Goal: Book appointment/travel/reservation

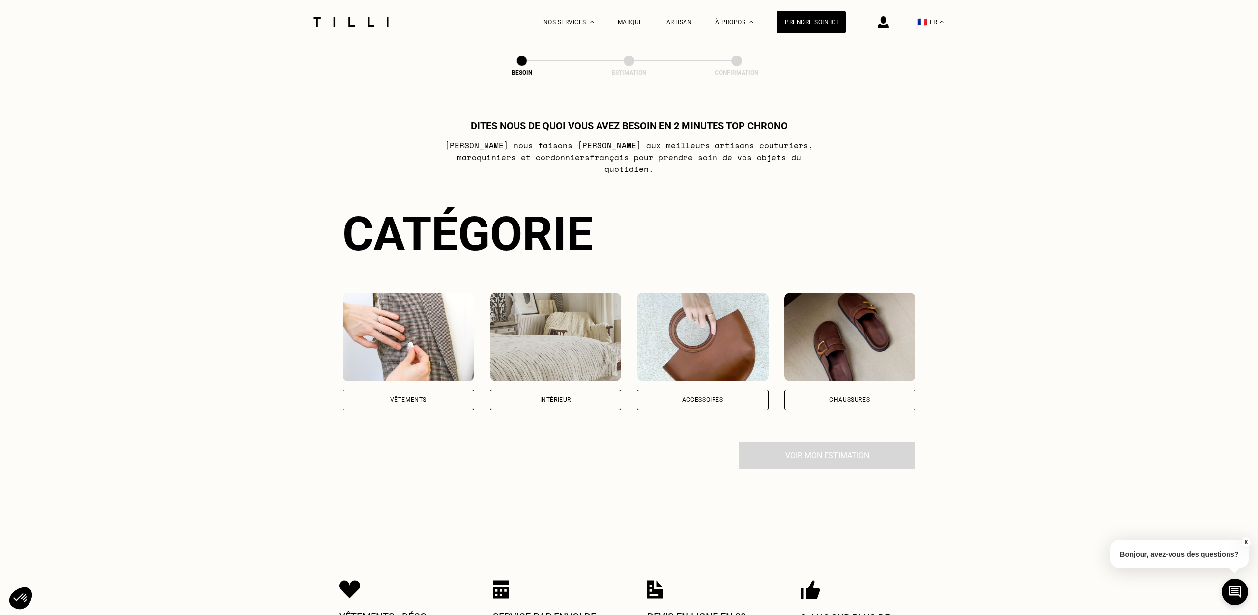
click at [423, 397] on div "Vêtements" at bounding box center [408, 400] width 36 height 6
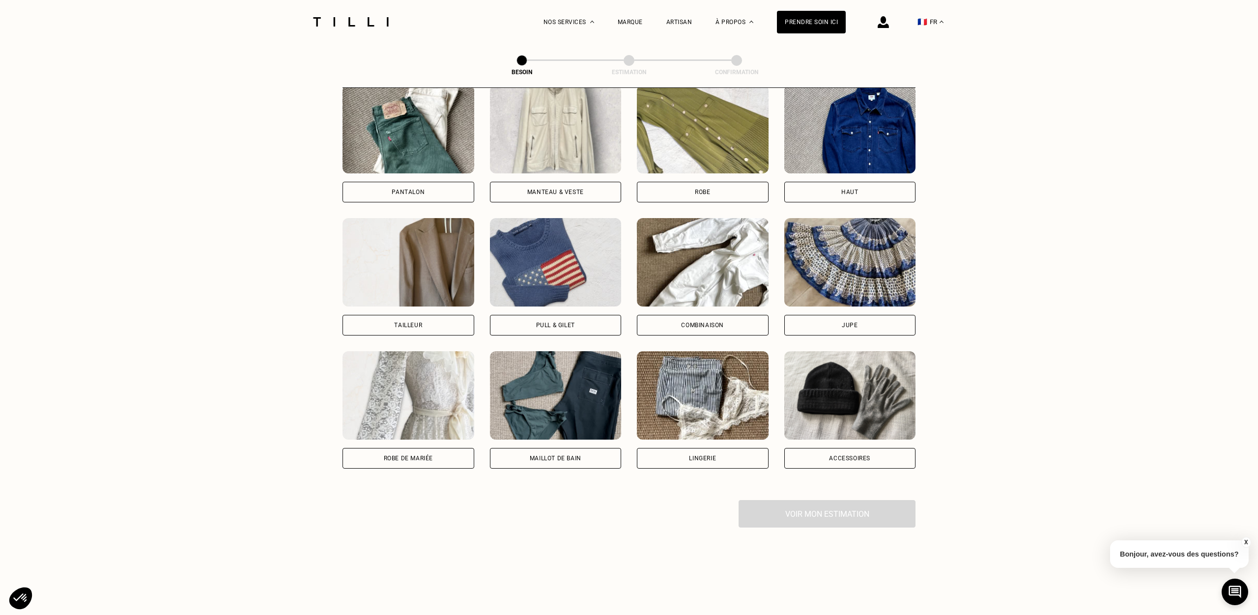
scroll to position [477, 0]
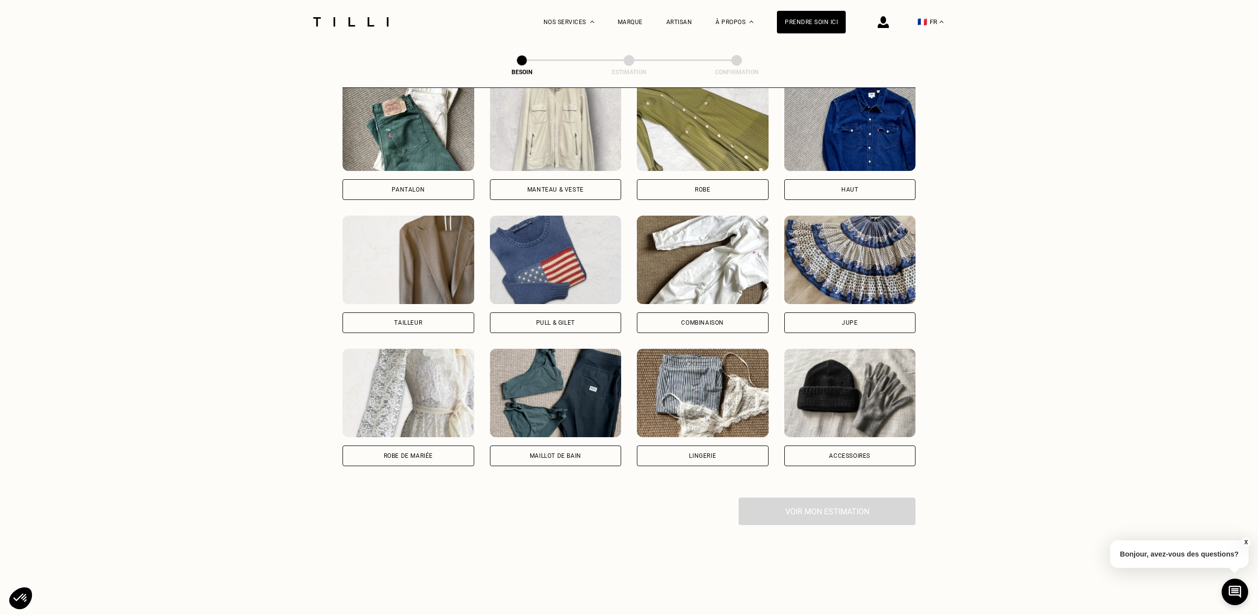
click at [543, 133] on img at bounding box center [556, 127] width 132 height 88
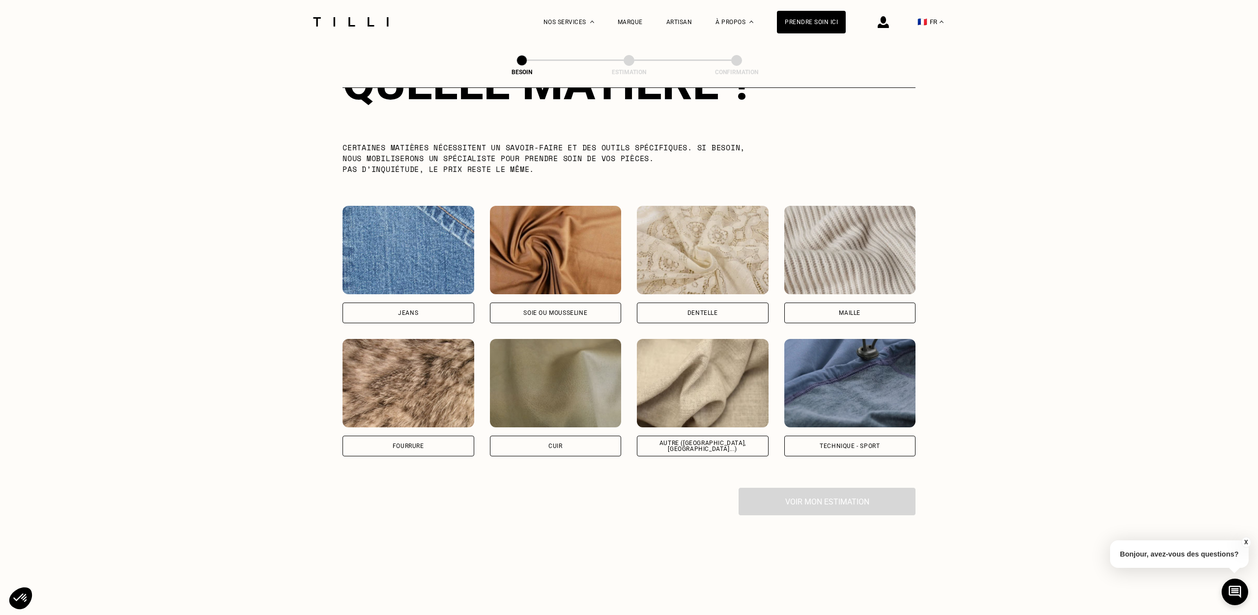
scroll to position [952, 0]
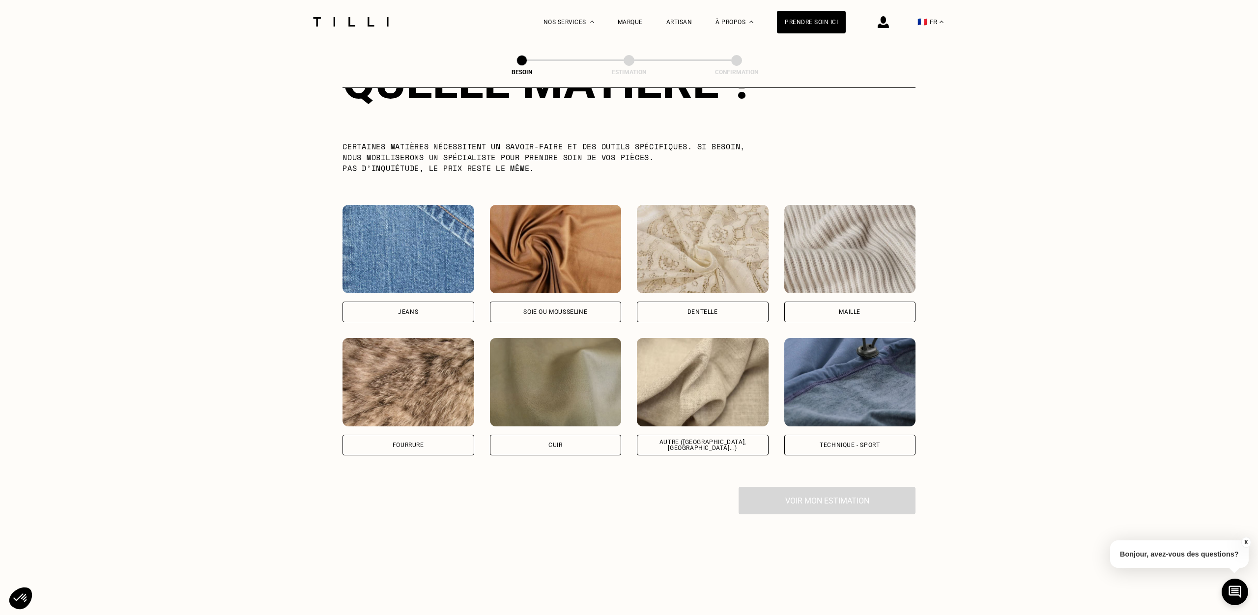
click at [834, 445] on div "Quelle matière ? Certaines matières nécessitent un savoir-faire et des outils s…" at bounding box center [629, 255] width 573 height 464
click at [833, 442] on div "Technique - Sport" at bounding box center [850, 445] width 60 height 6
select select "FR"
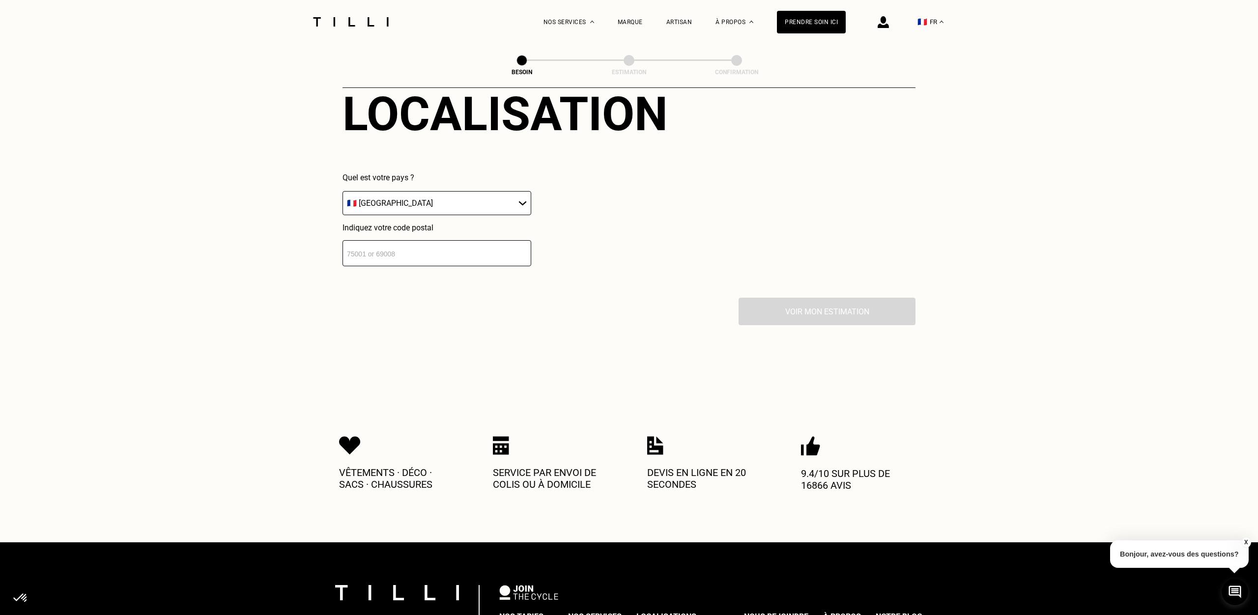
scroll to position [1393, 0]
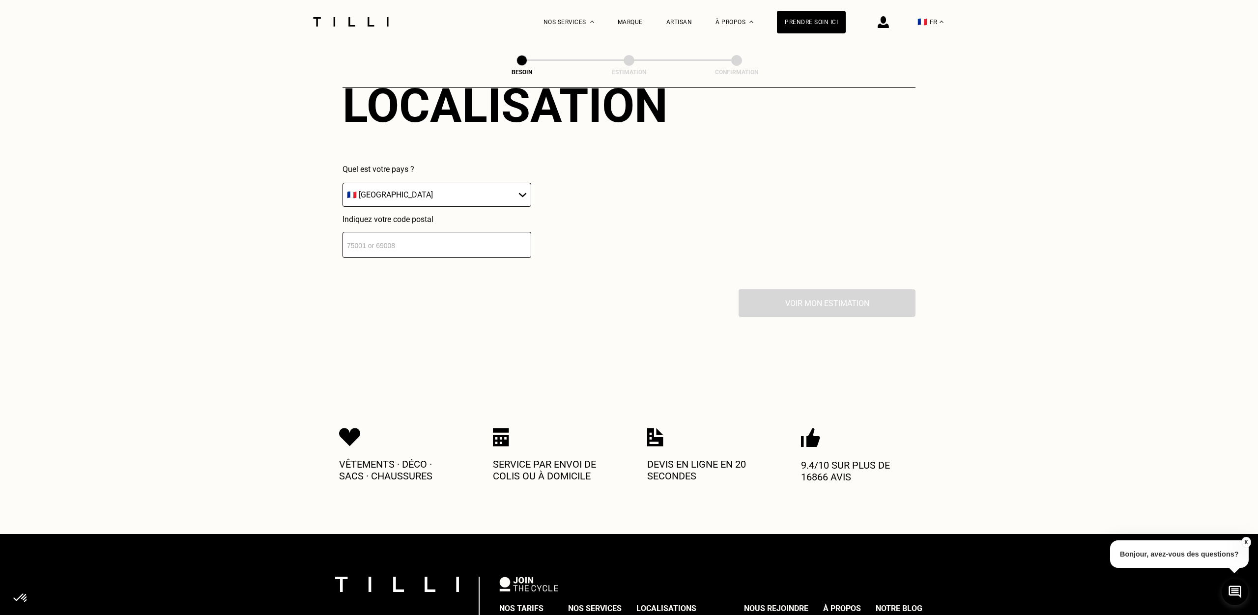
click at [416, 243] on input "number" at bounding box center [437, 245] width 189 height 26
type input "92200"
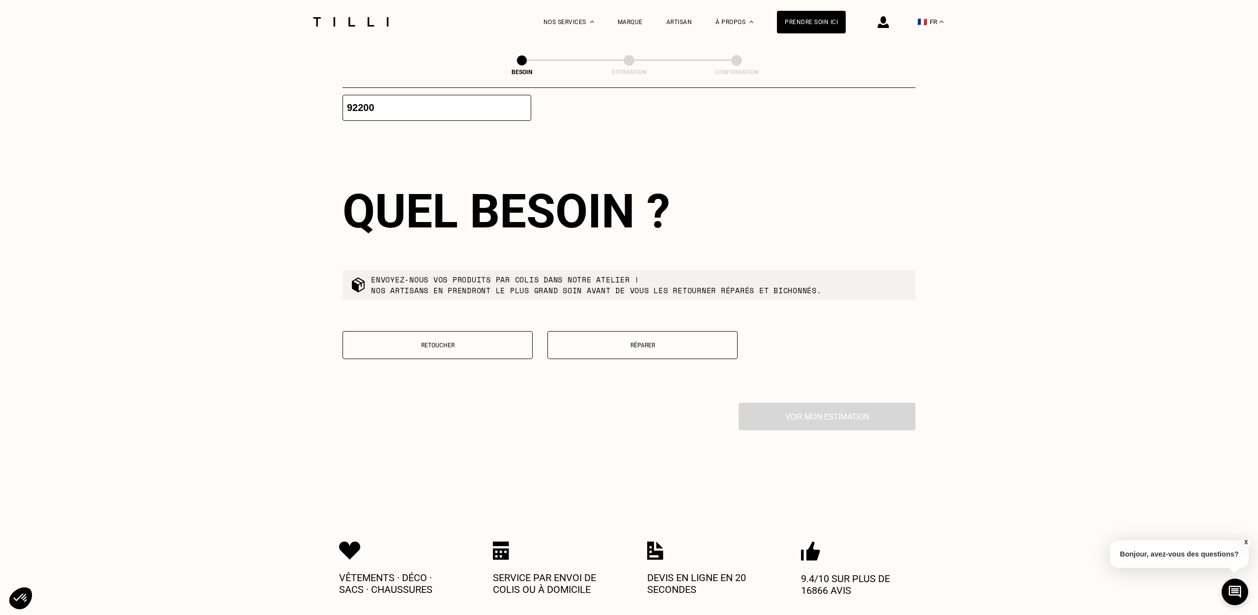
scroll to position [1564, 0]
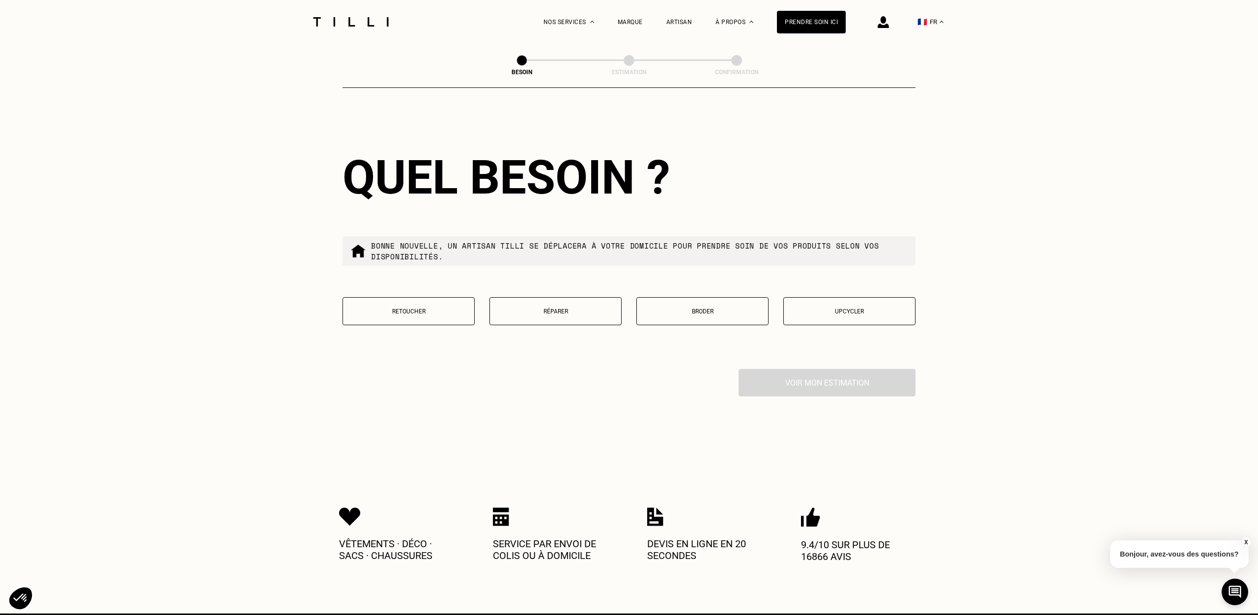
click at [580, 308] on p "Réparer" at bounding box center [555, 311] width 121 height 7
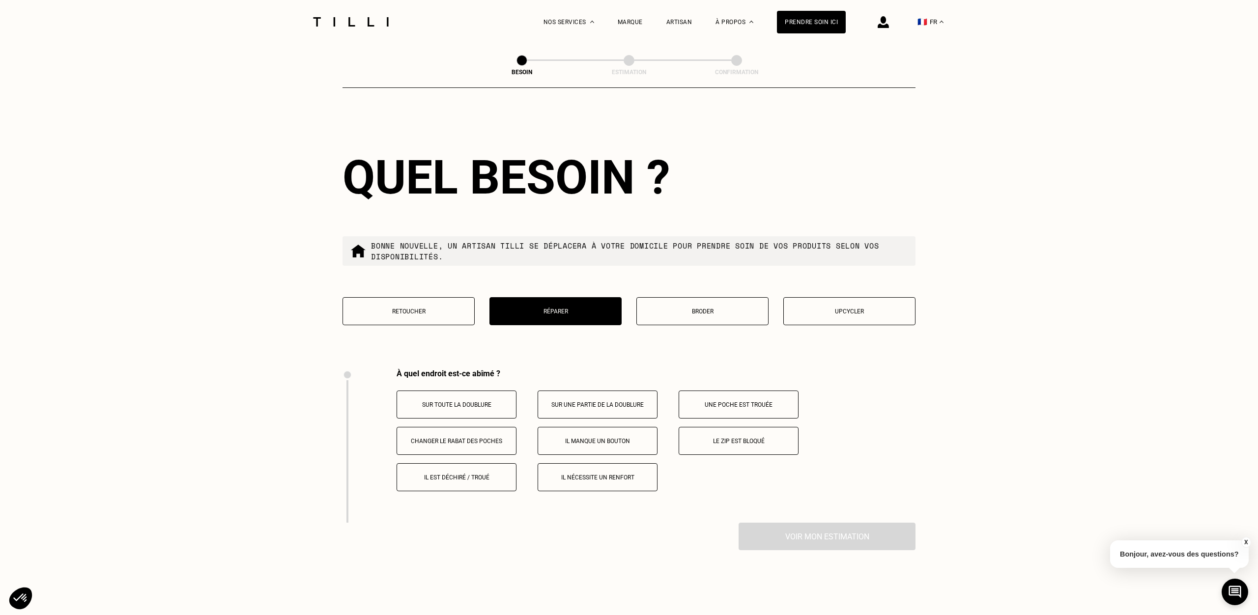
scroll to position [1814, 0]
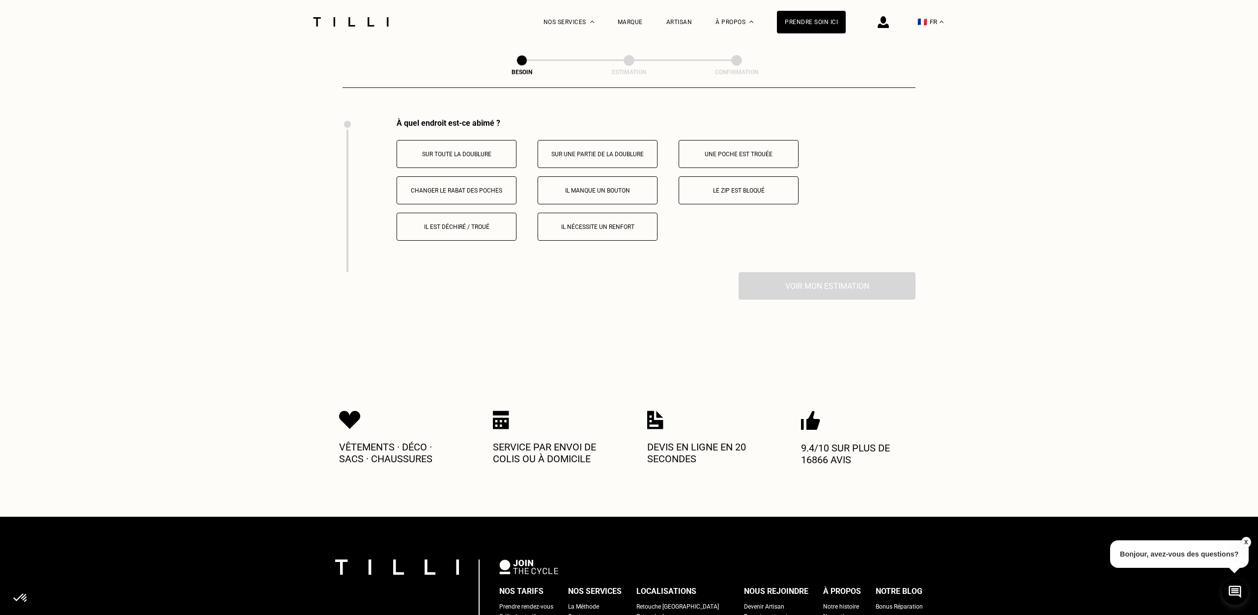
click at [750, 187] on p "Le zip est bloqué" at bounding box center [738, 190] width 109 height 7
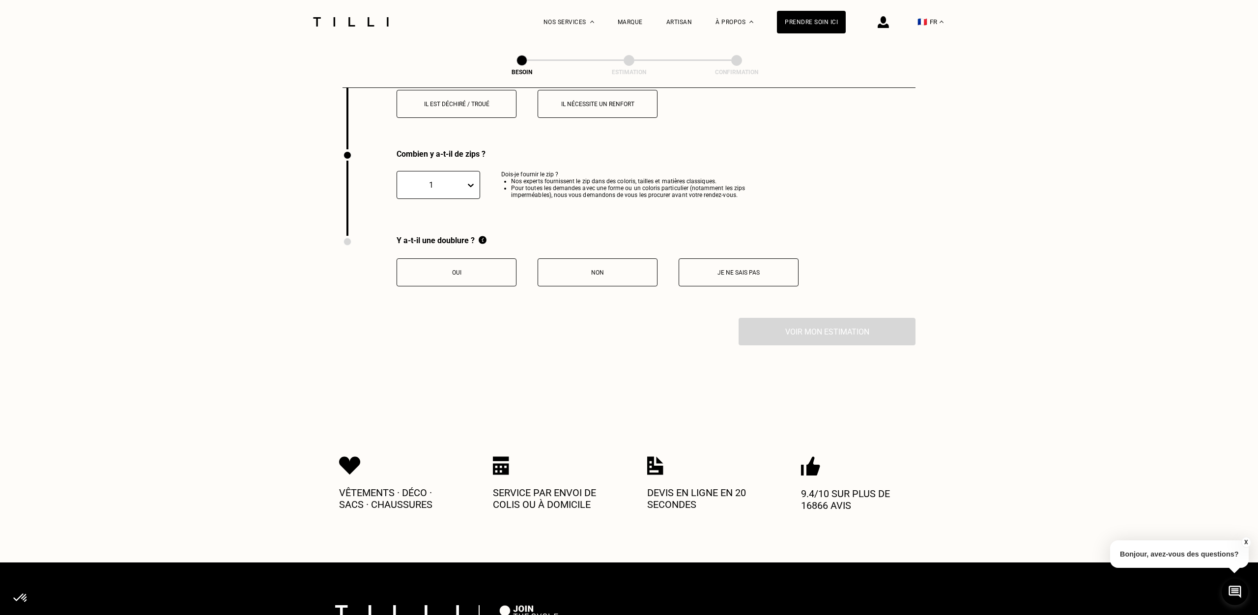
scroll to position [1968, 0]
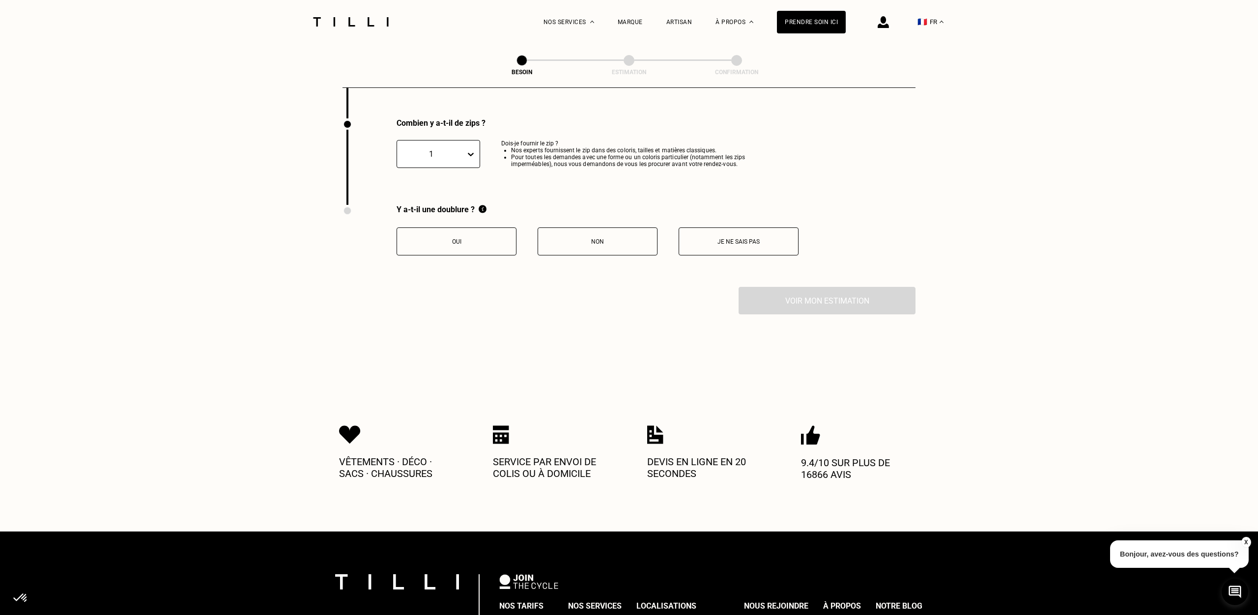
click at [481, 238] on p "Oui" at bounding box center [456, 241] width 109 height 7
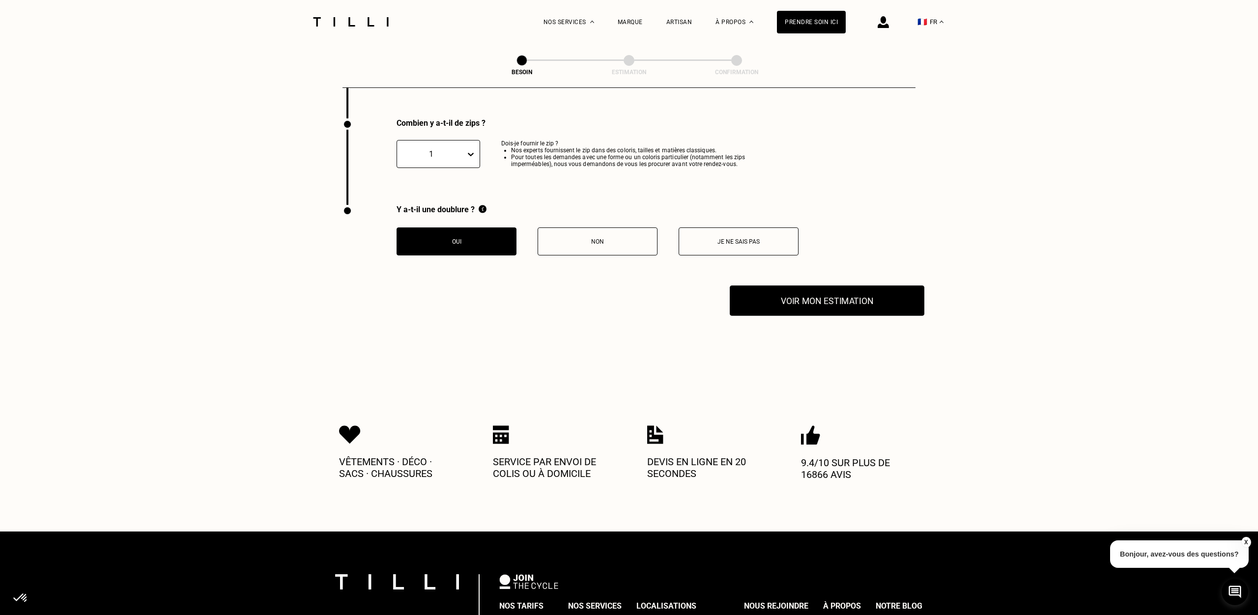
click at [810, 292] on button "Voir mon estimation" at bounding box center [827, 301] width 195 height 30
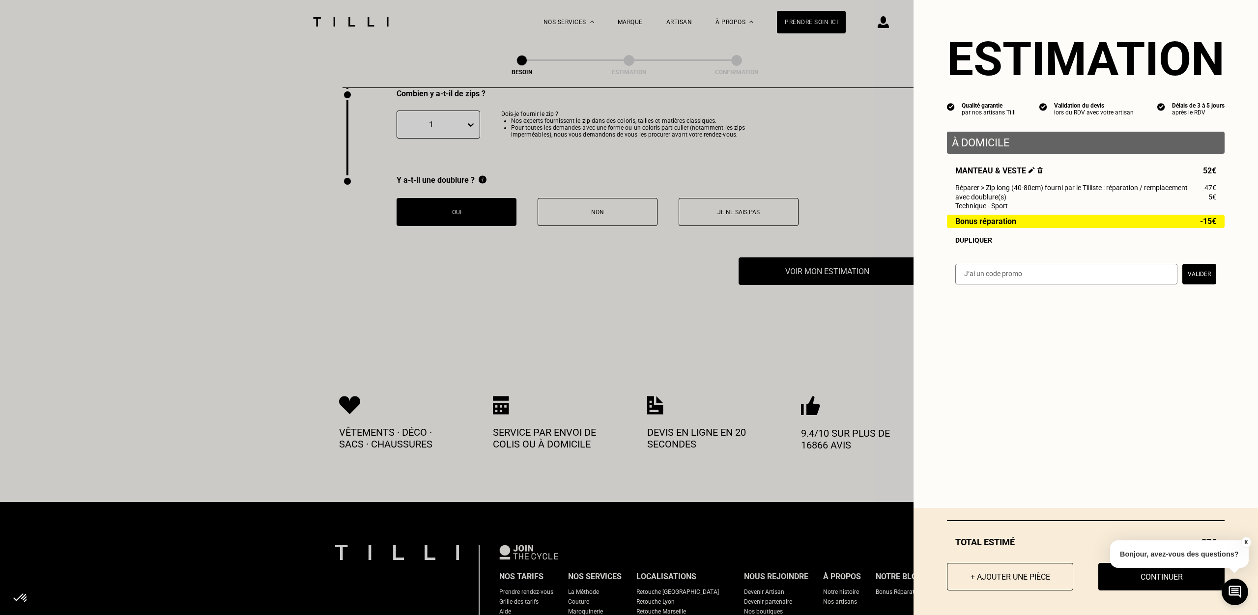
scroll to position [2003, 0]
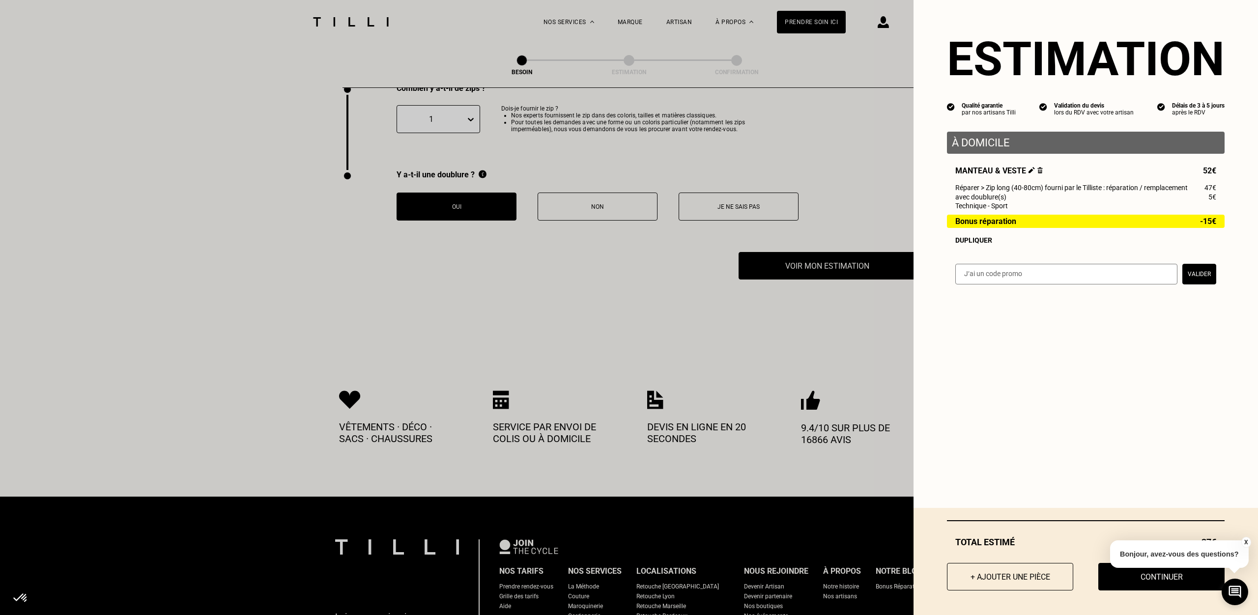
click at [983, 241] on div "Dupliquer" at bounding box center [1086, 240] width 261 height 8
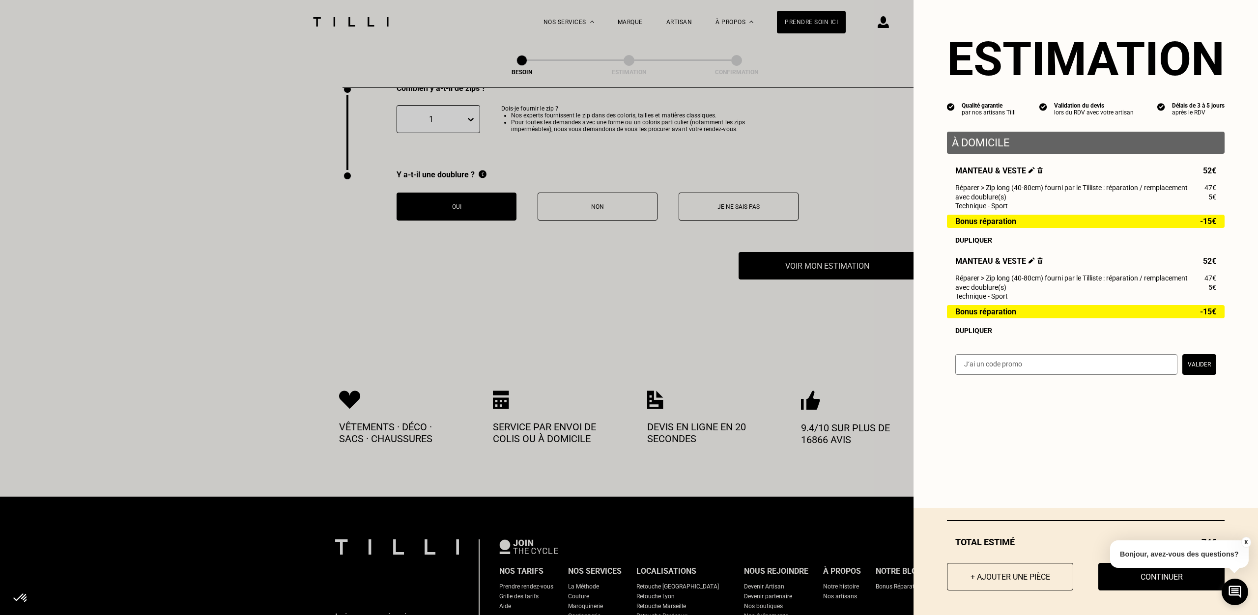
scroll to position [2001, 0]
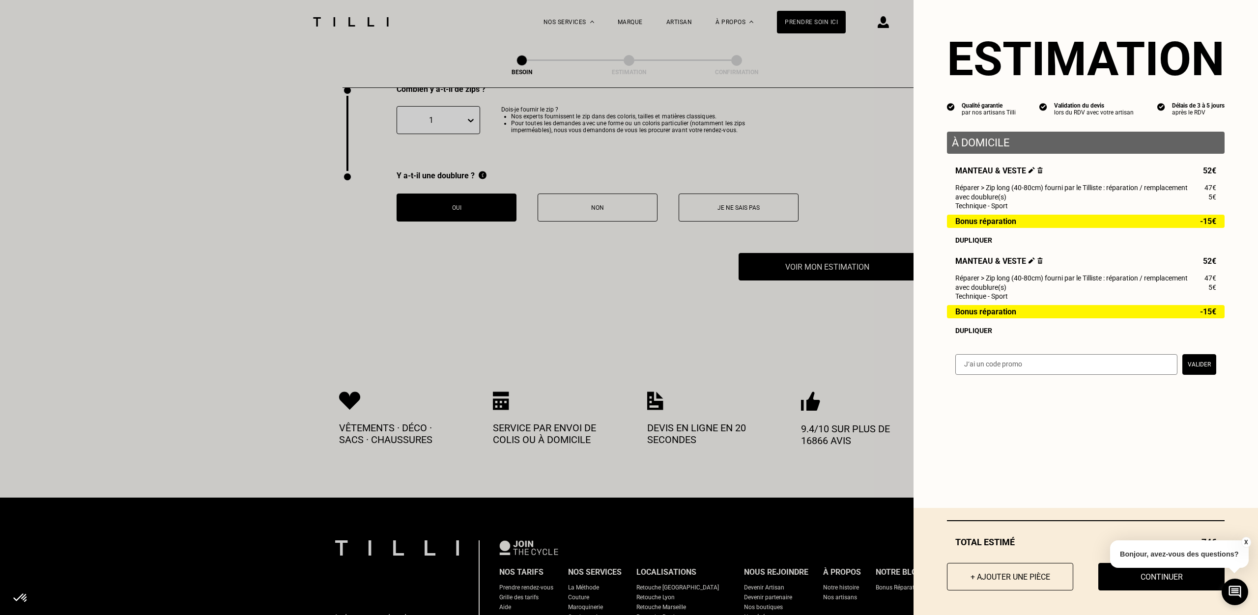
click at [1040, 261] on img at bounding box center [1040, 261] width 5 height 6
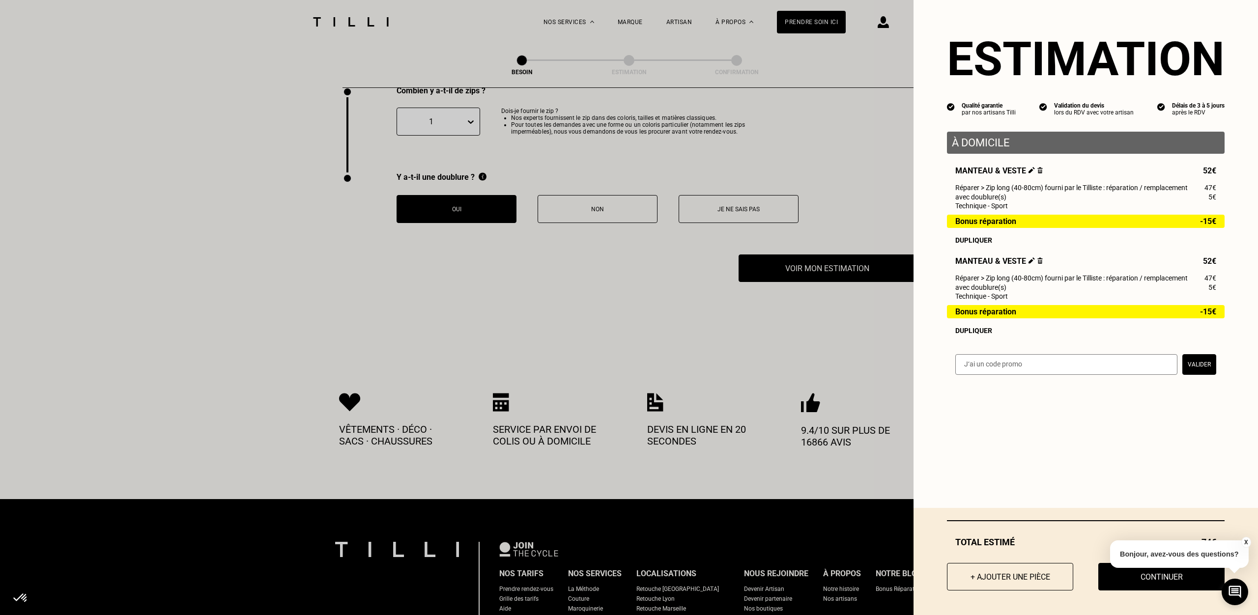
scroll to position [2002, 1]
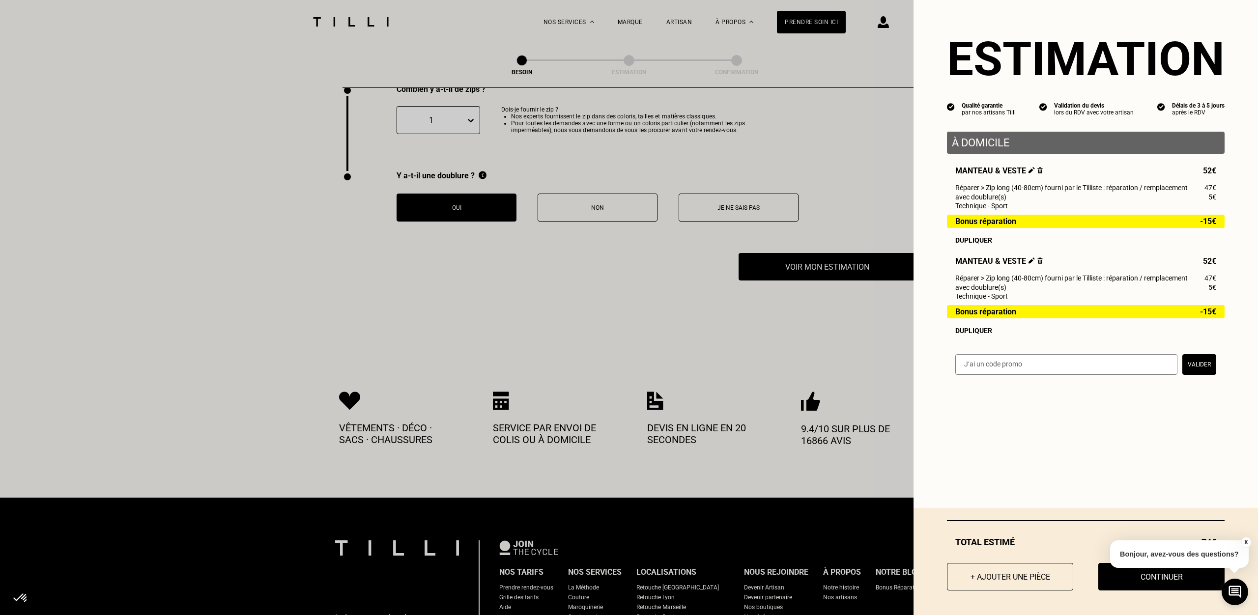
click at [1038, 262] on img at bounding box center [1040, 261] width 5 height 6
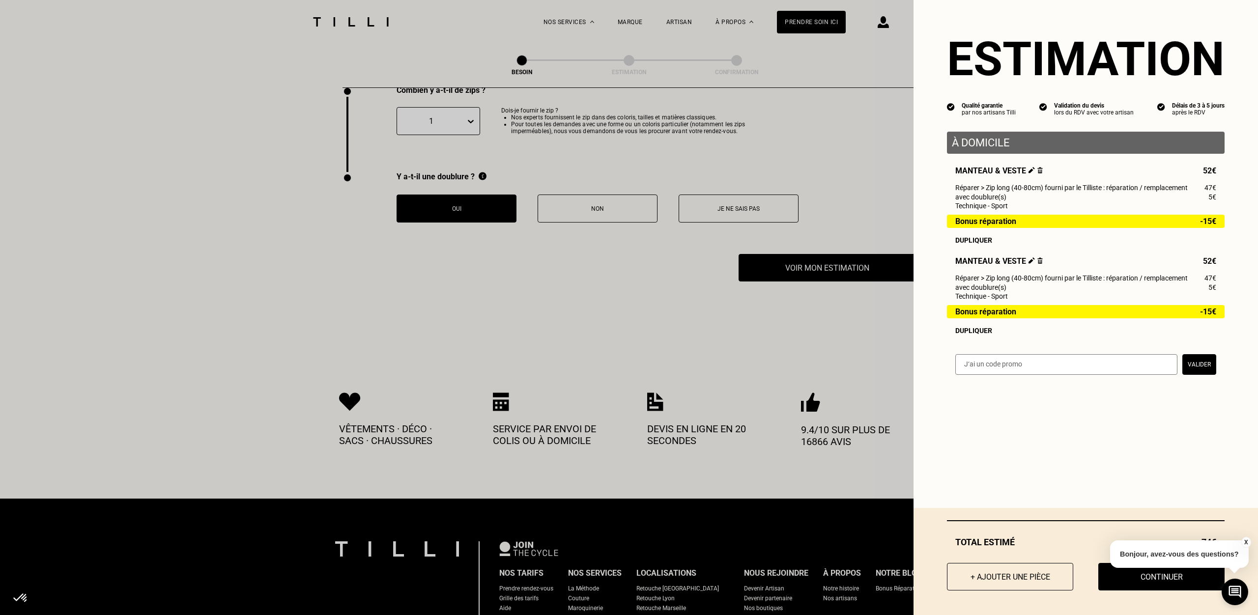
scroll to position [2001, 0]
click at [1038, 261] on img at bounding box center [1040, 261] width 5 height 6
click at [1041, 262] on img at bounding box center [1040, 261] width 5 height 6
click at [1038, 170] on img at bounding box center [1040, 170] width 5 height 6
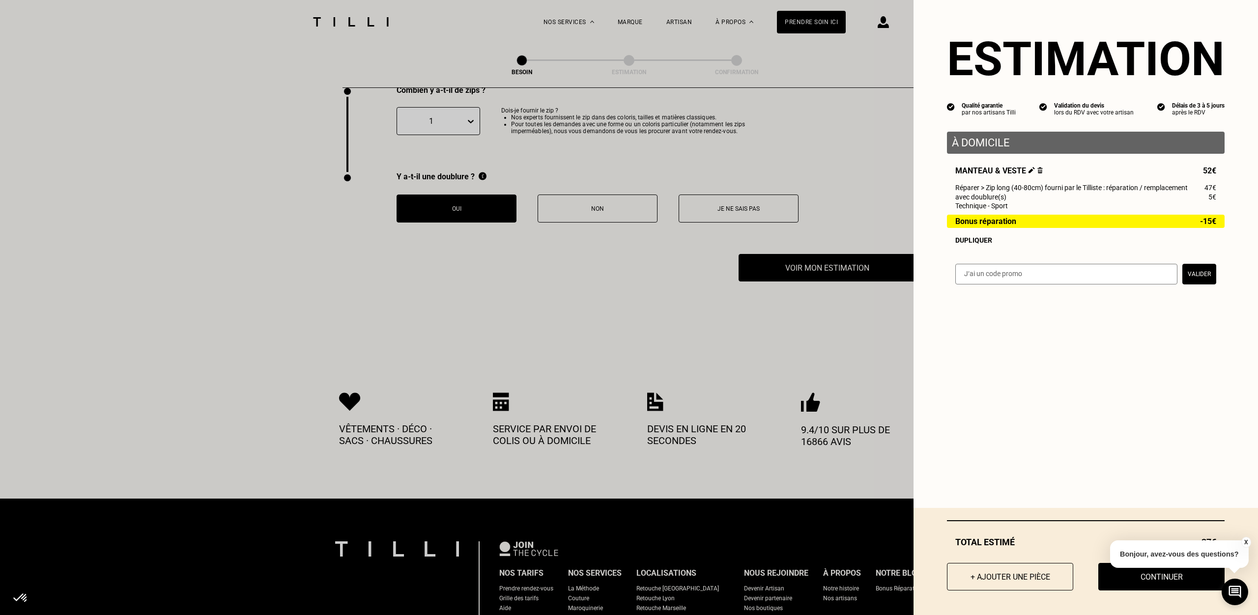
scroll to position [1036, 0]
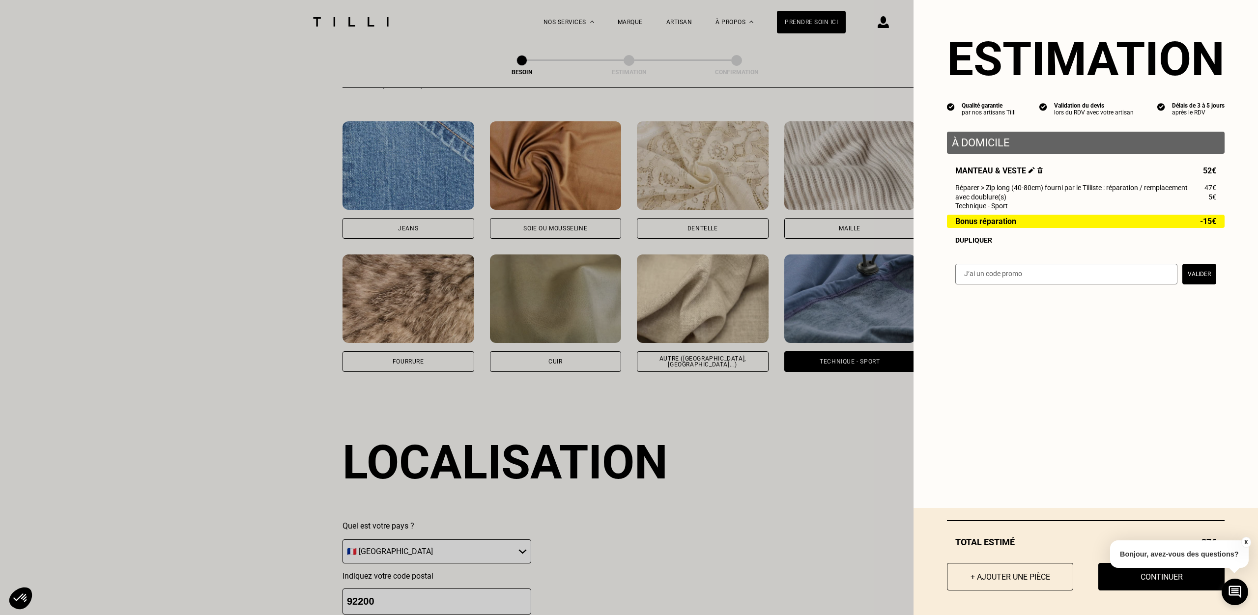
select select "FR"
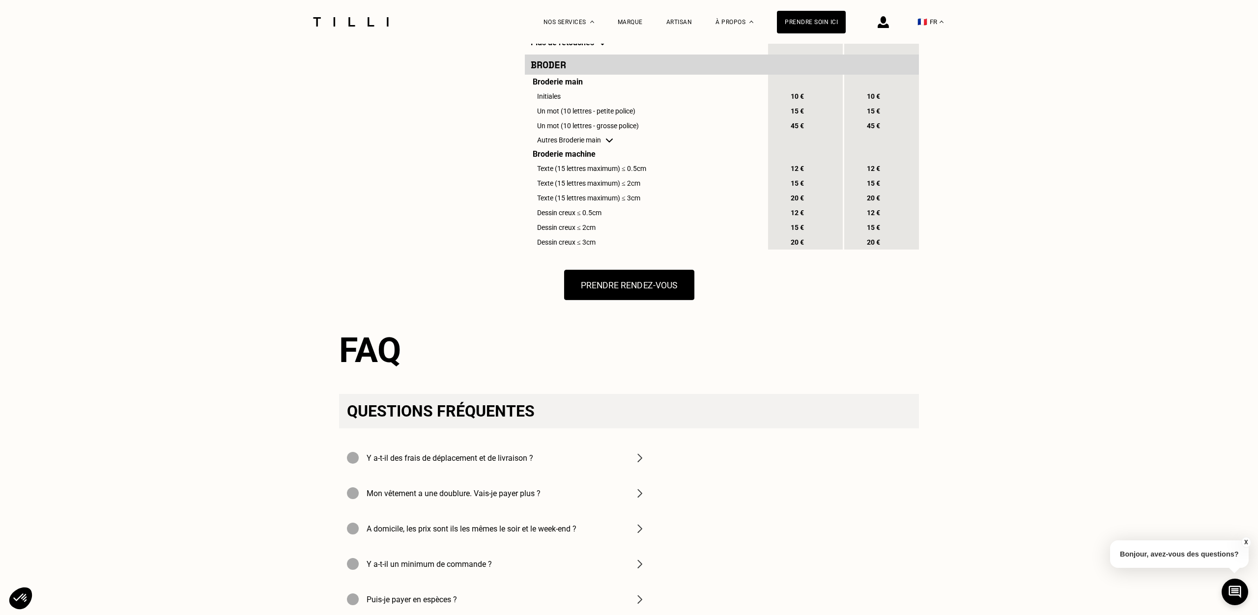
click at [645, 291] on button "Prendre rendez-vous" at bounding box center [629, 285] width 130 height 30
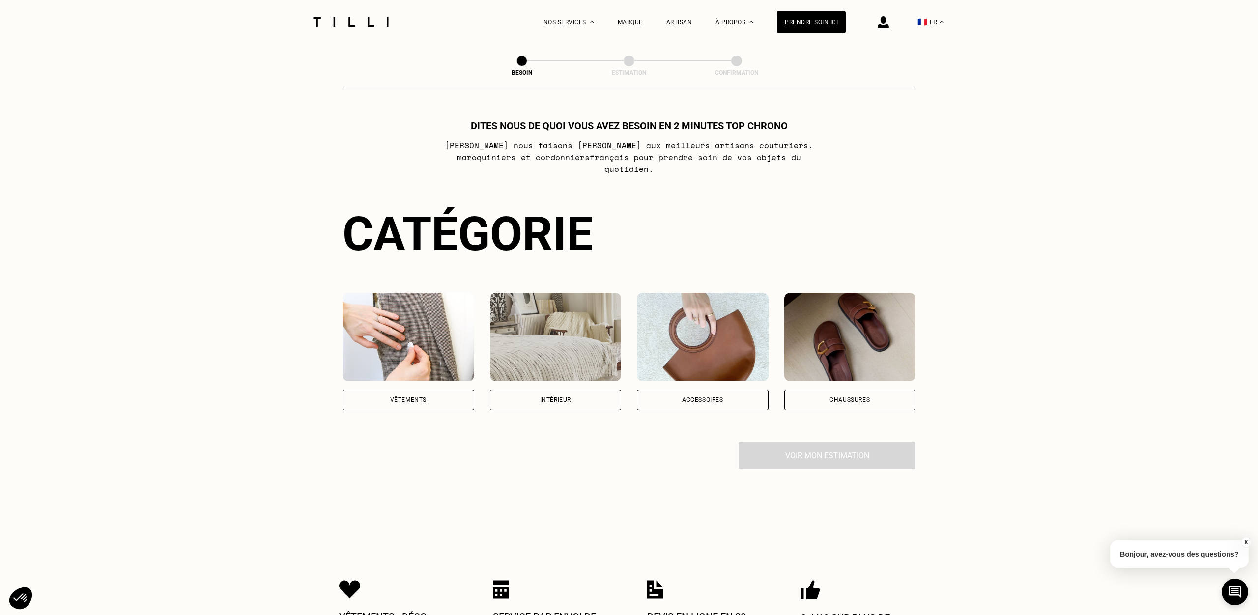
click at [433, 393] on div "Vêtements" at bounding box center [409, 400] width 132 height 21
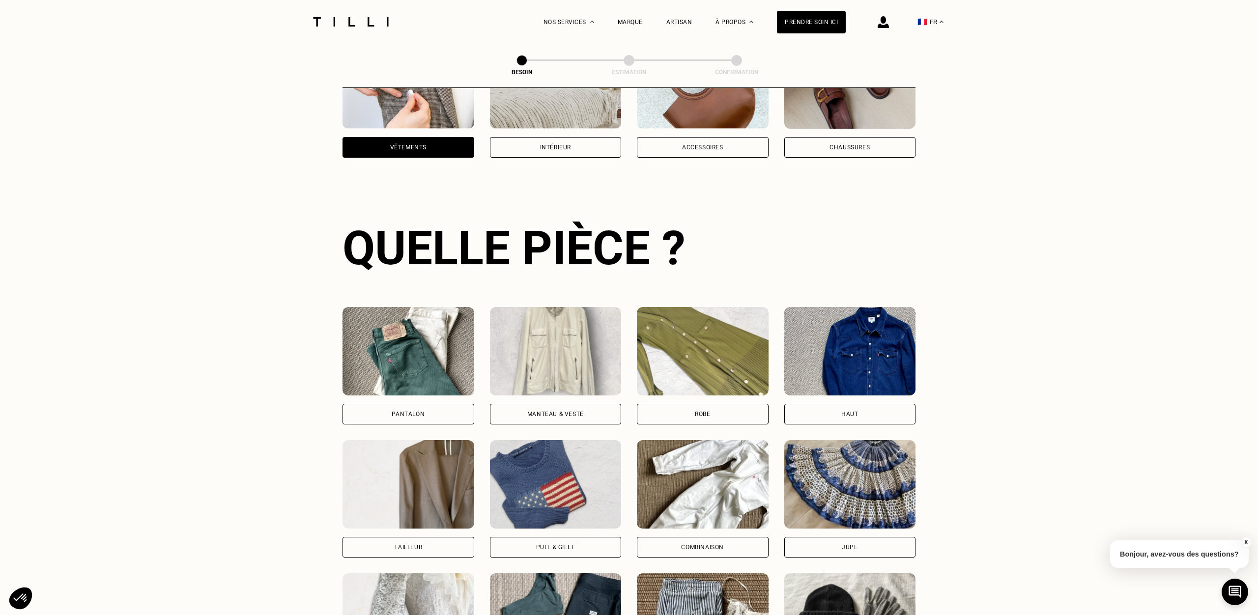
scroll to position [320, 0]
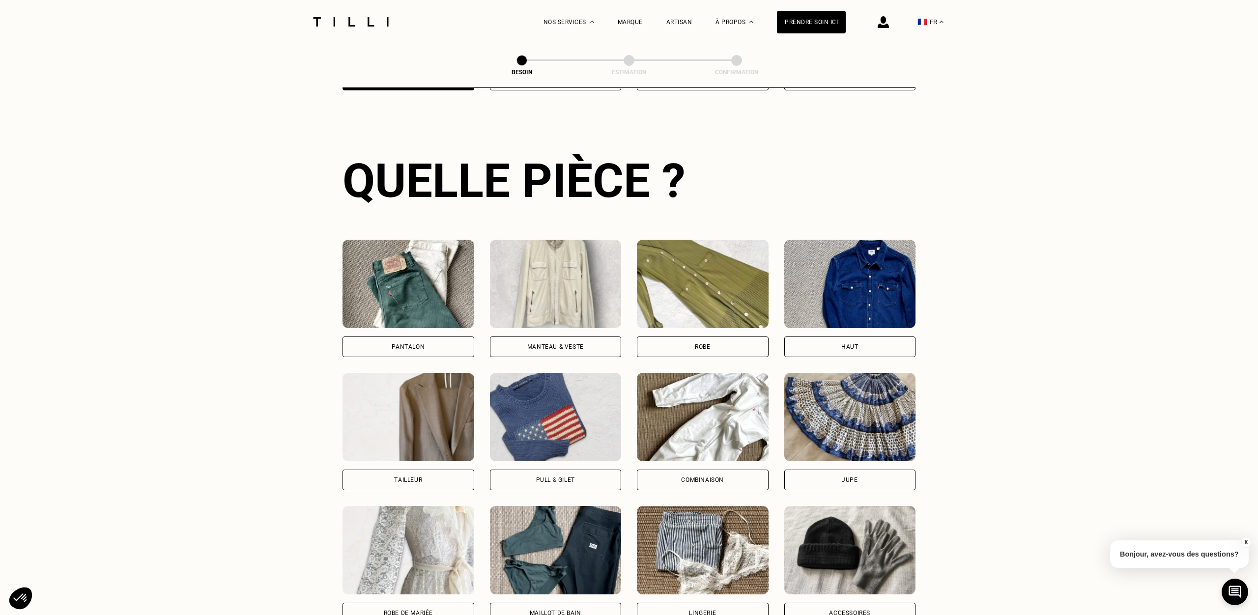
click at [559, 344] on div "Manteau & Veste" at bounding box center [555, 347] width 57 height 6
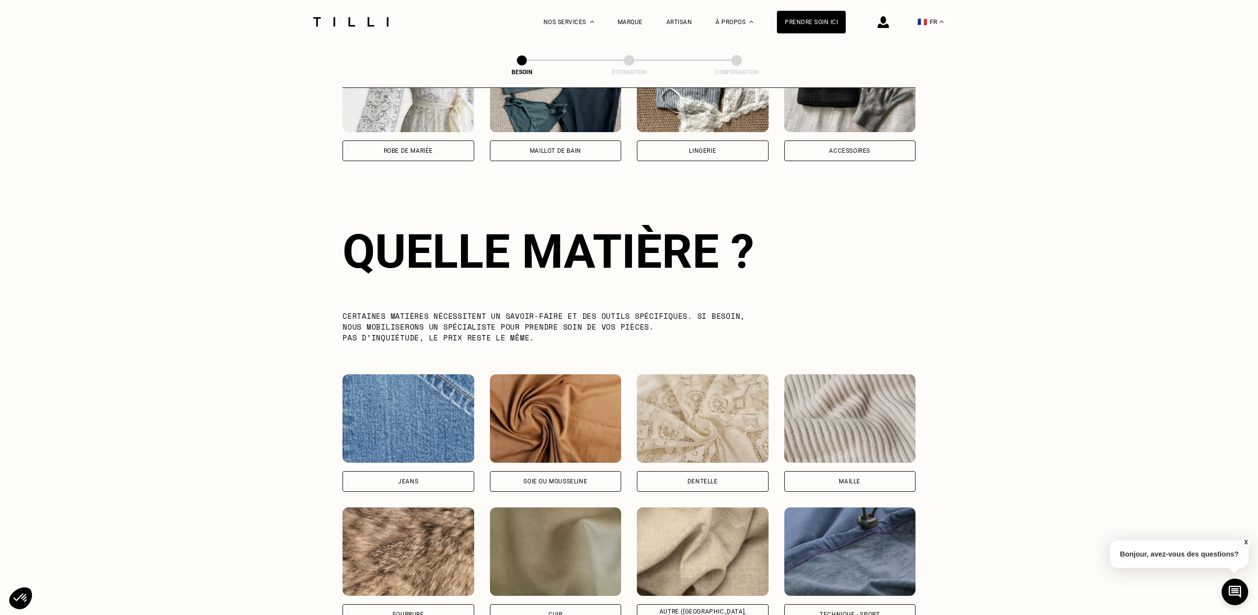
scroll to position [853, 0]
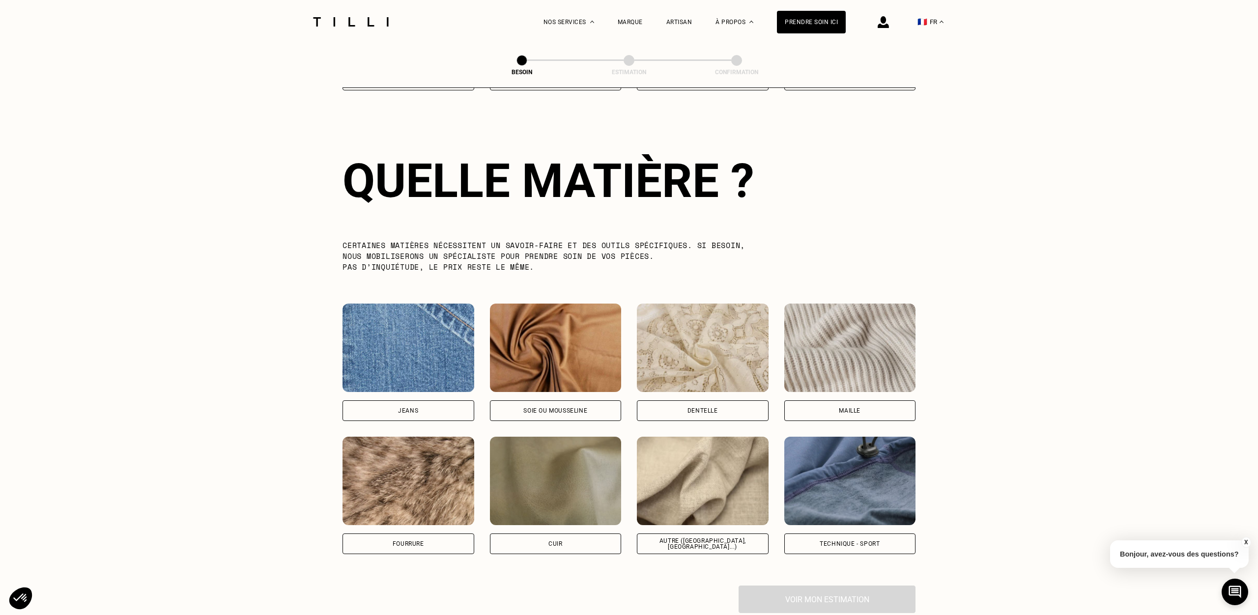
click at [877, 541] on div "Technique - Sport" at bounding box center [850, 544] width 60 height 6
select select "FR"
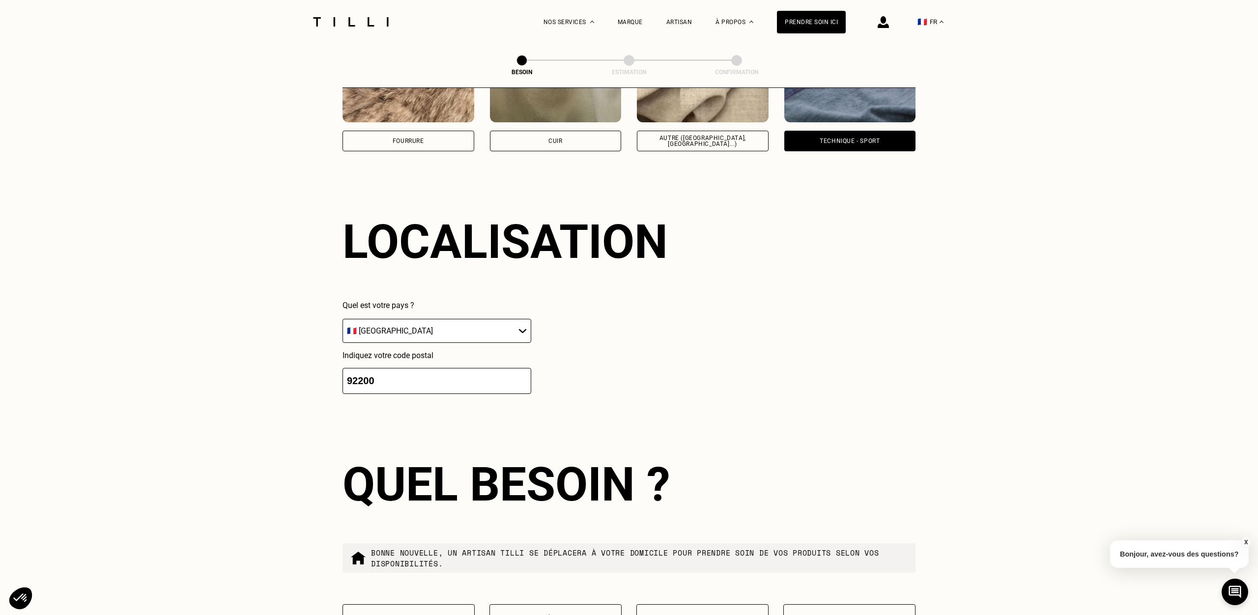
scroll to position [1317, 0]
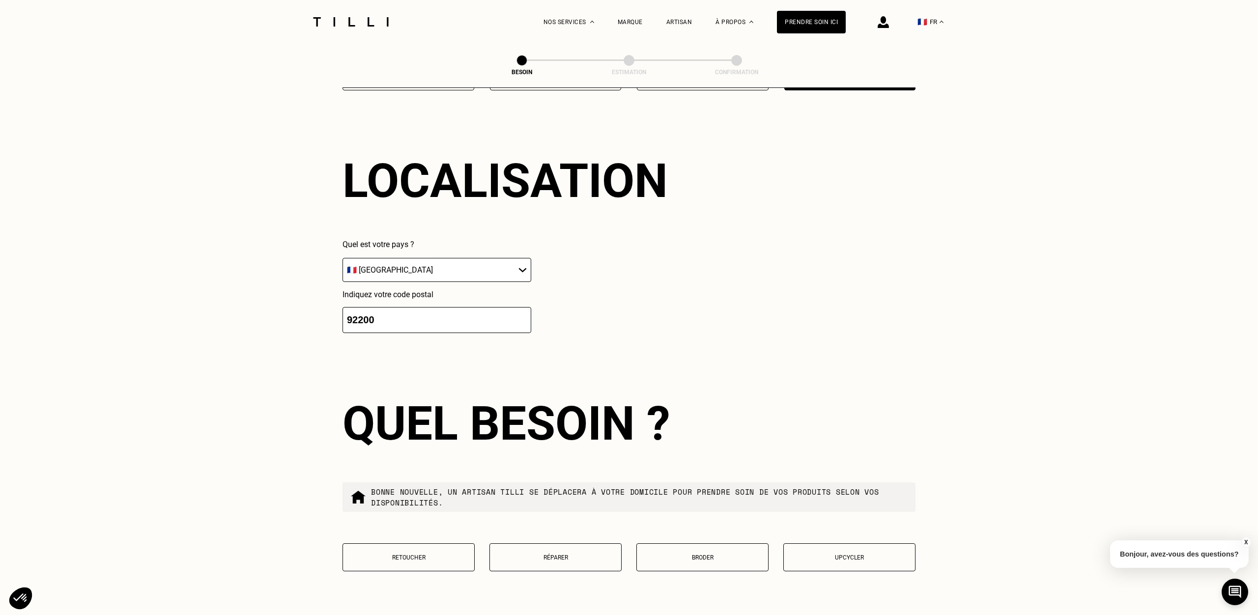
click at [568, 554] on p "Réparer" at bounding box center [555, 557] width 121 height 7
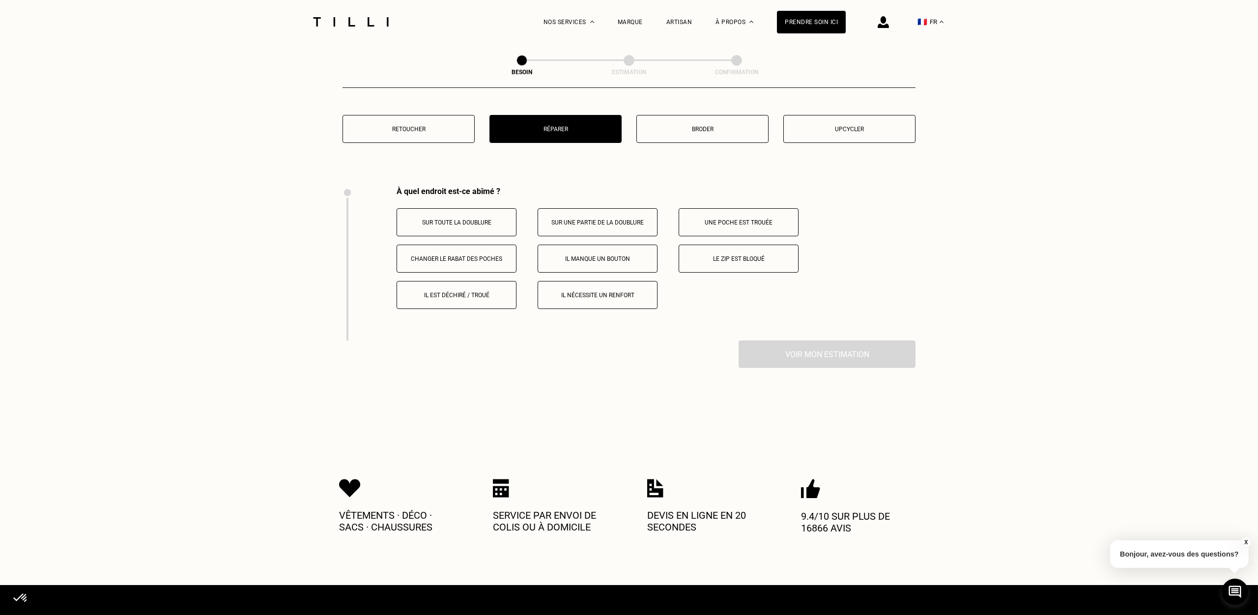
scroll to position [1814, 0]
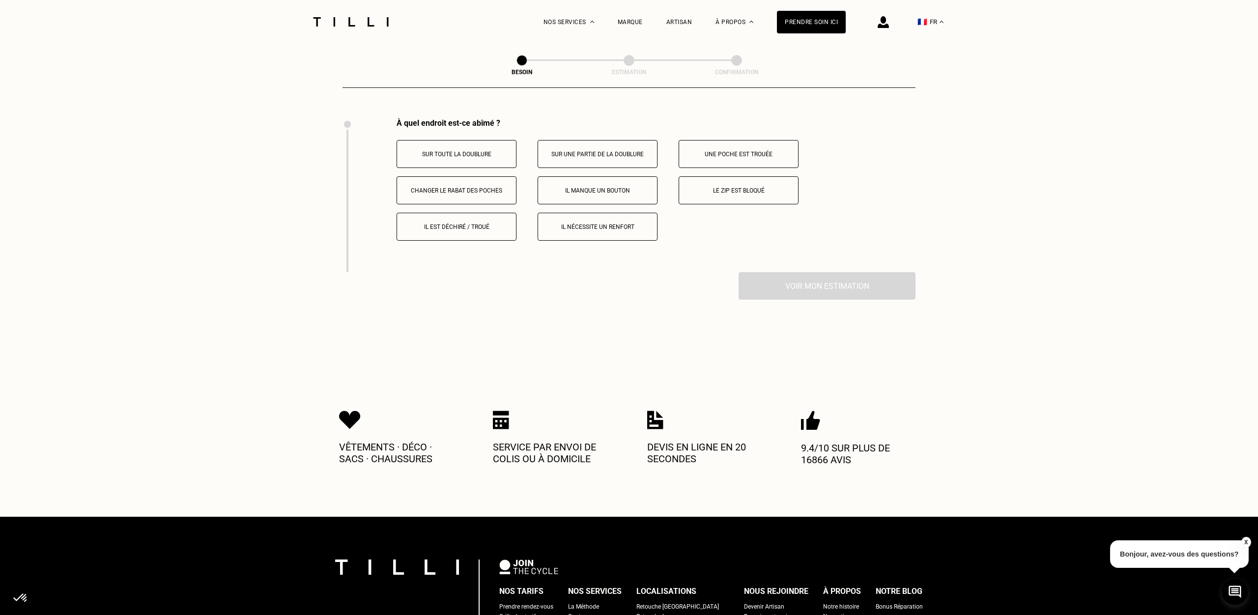
click at [734, 187] on p "Le zip est bloqué" at bounding box center [738, 190] width 109 height 7
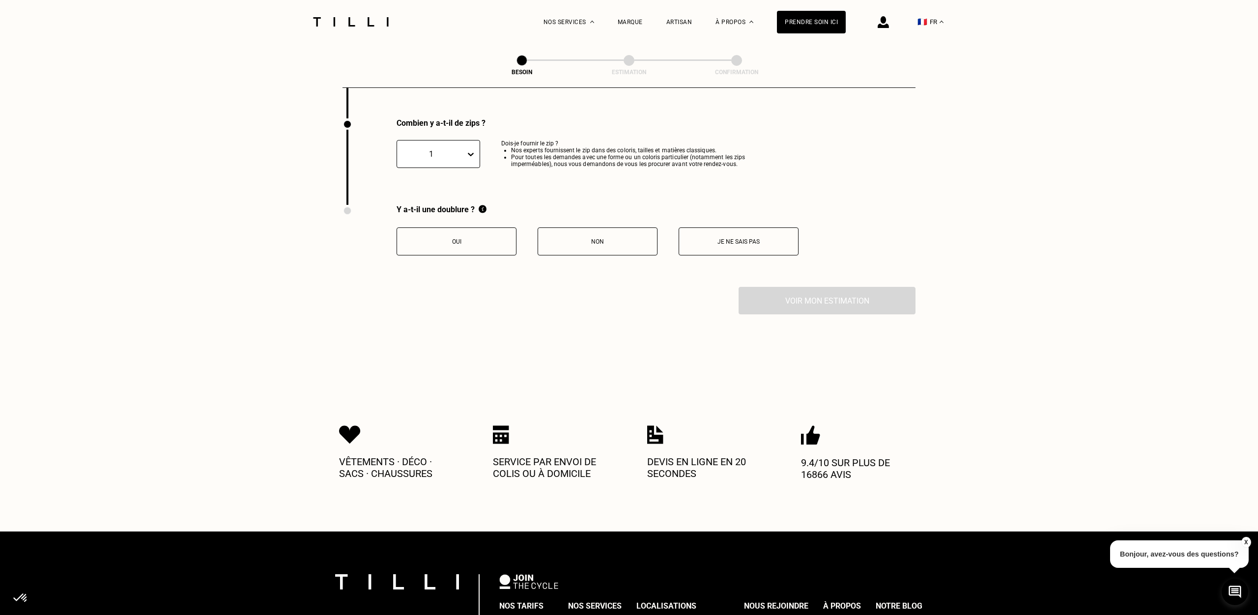
scroll to position [1969, 0]
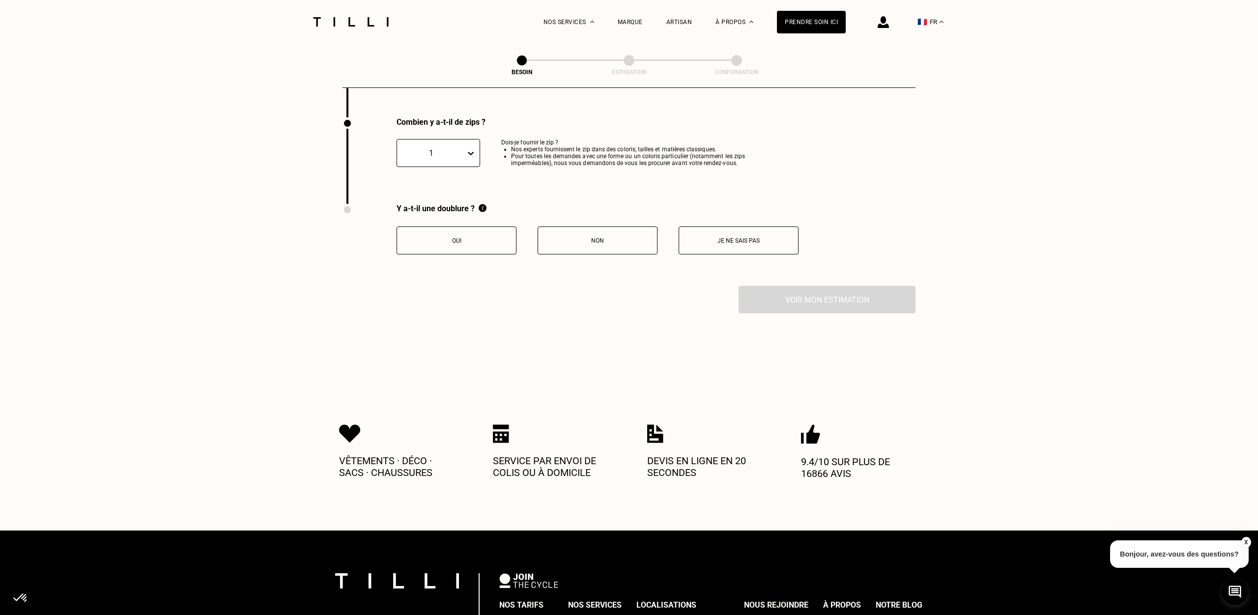
click at [472, 238] on button "Oui" at bounding box center [457, 241] width 120 height 28
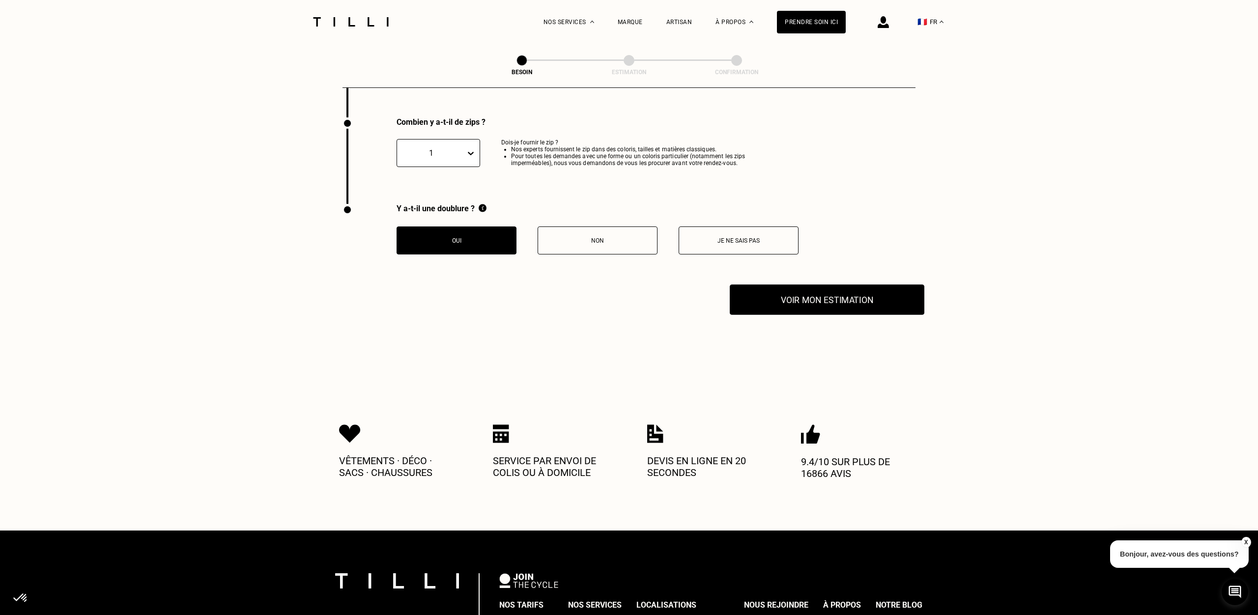
click at [907, 294] on button "Voir mon estimation" at bounding box center [827, 300] width 195 height 30
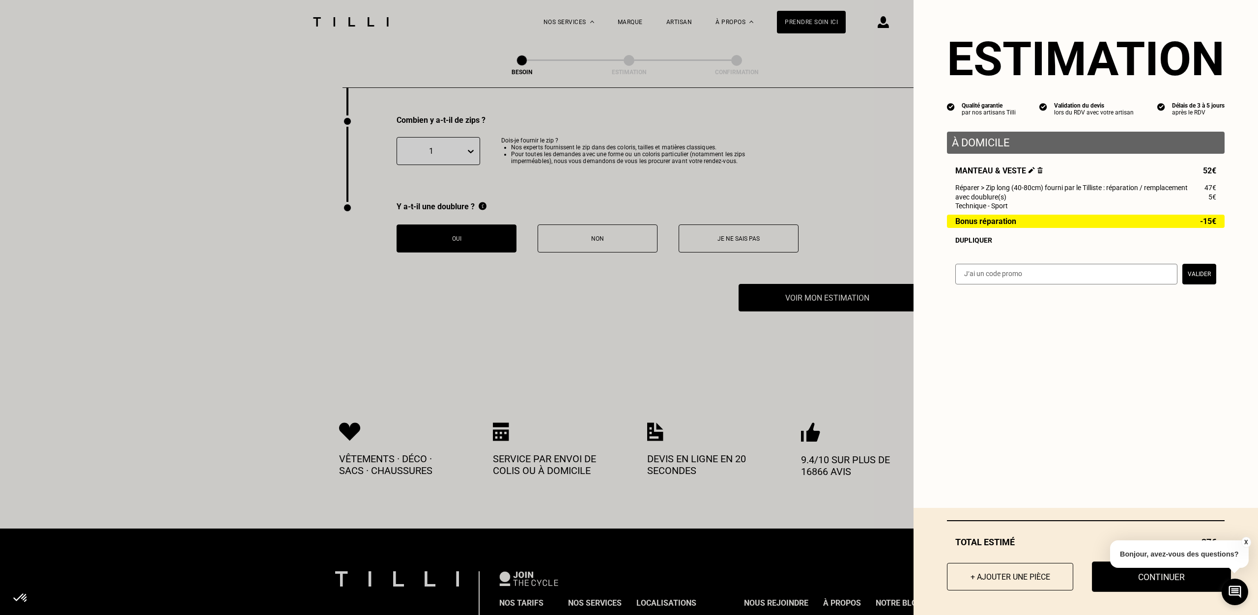
click at [1130, 586] on button "Continuer" at bounding box center [1161, 577] width 139 height 30
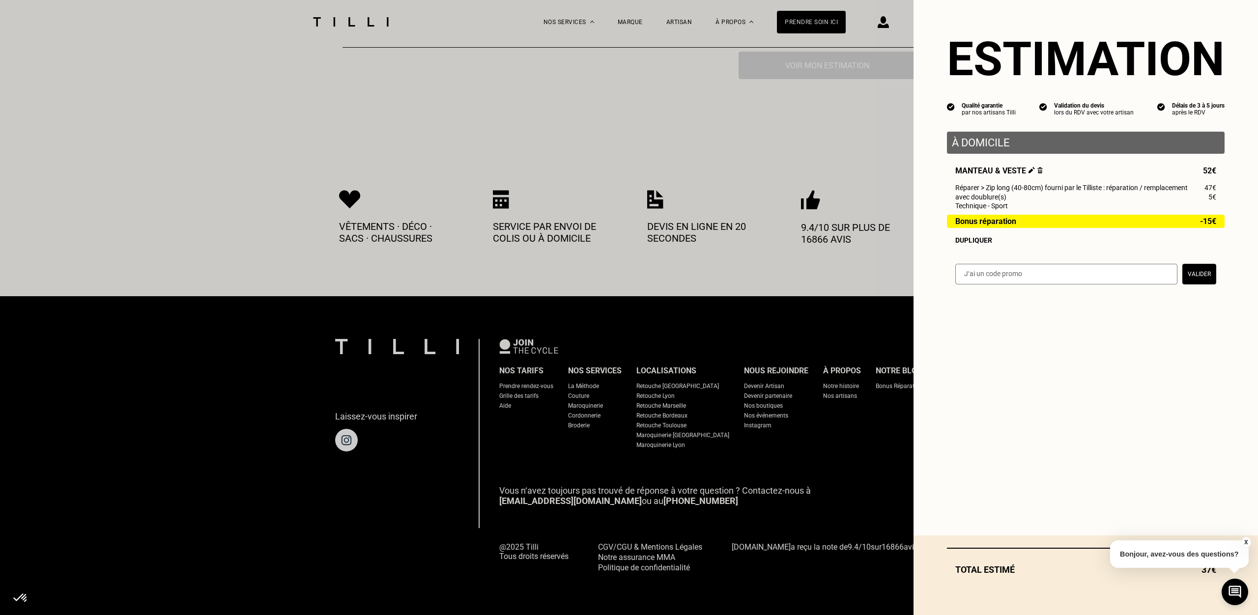
scroll to position [1969, 0]
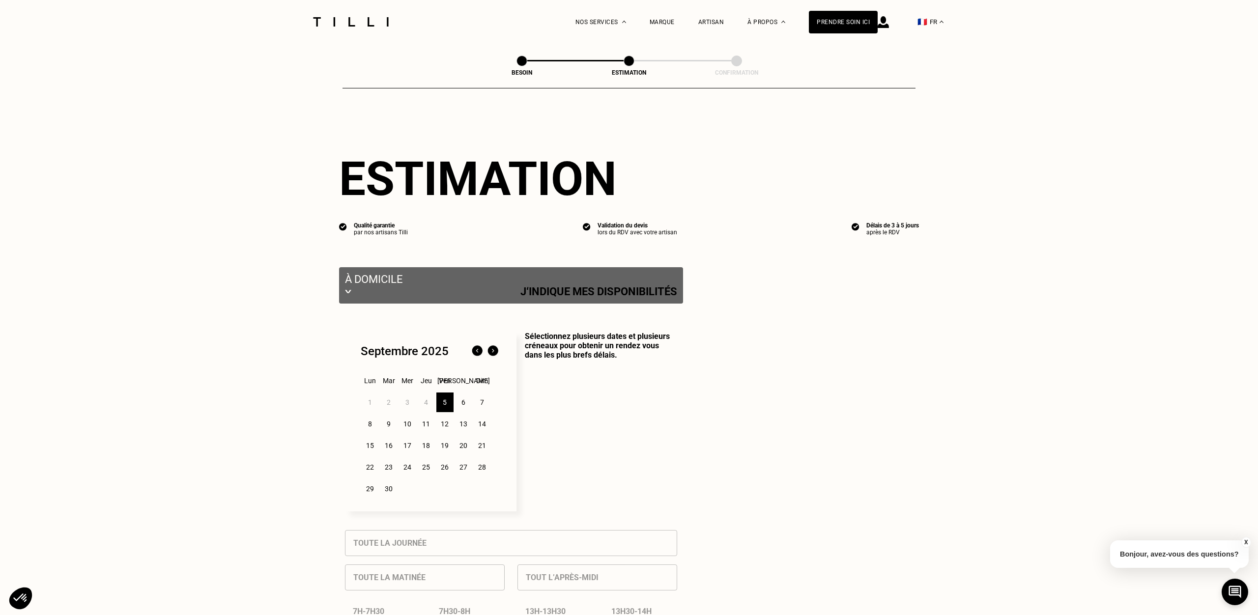
select select "FR"
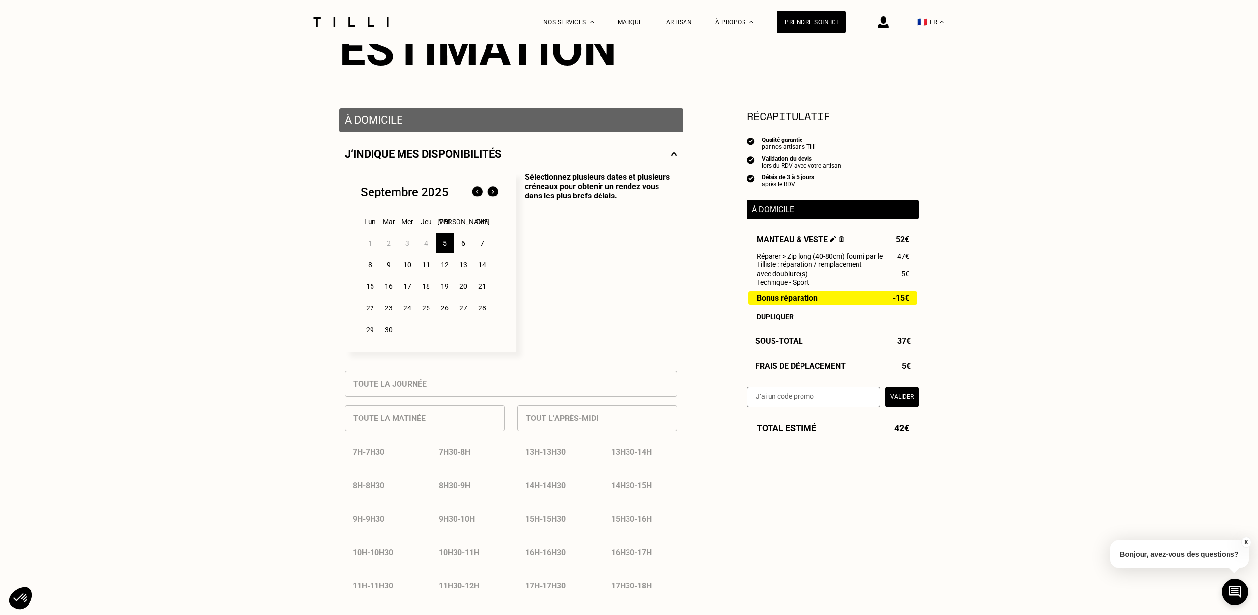
scroll to position [129, 0]
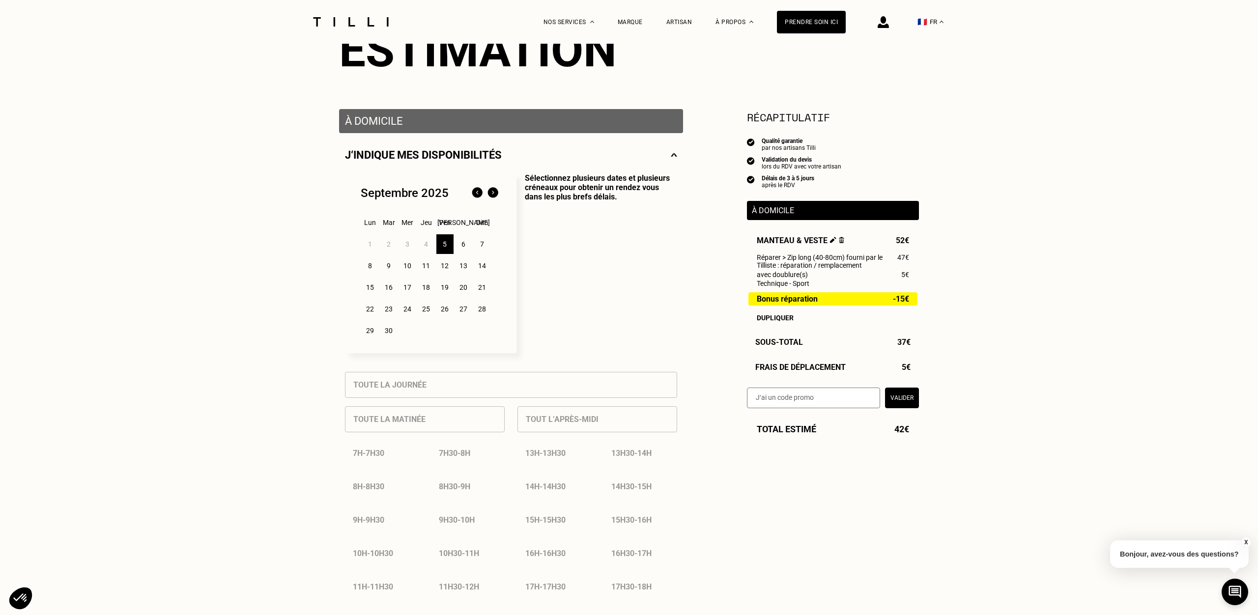
click at [431, 265] on div "11" at bounding box center [426, 266] width 17 height 20
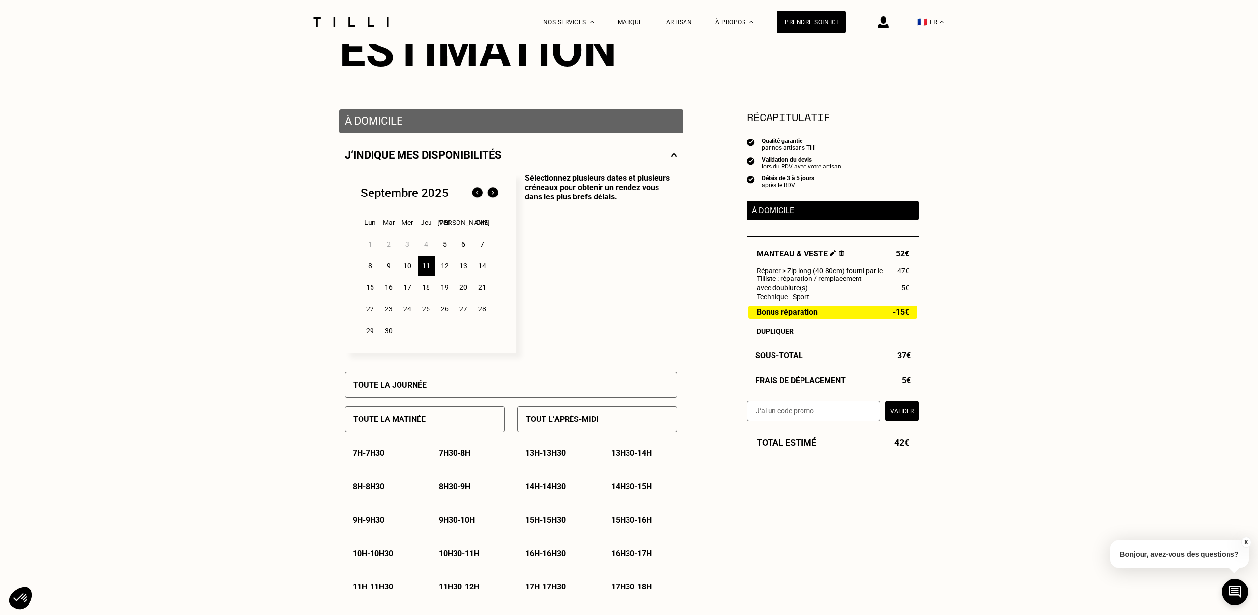
click at [415, 413] on div "Toute la matinée" at bounding box center [425, 420] width 160 height 26
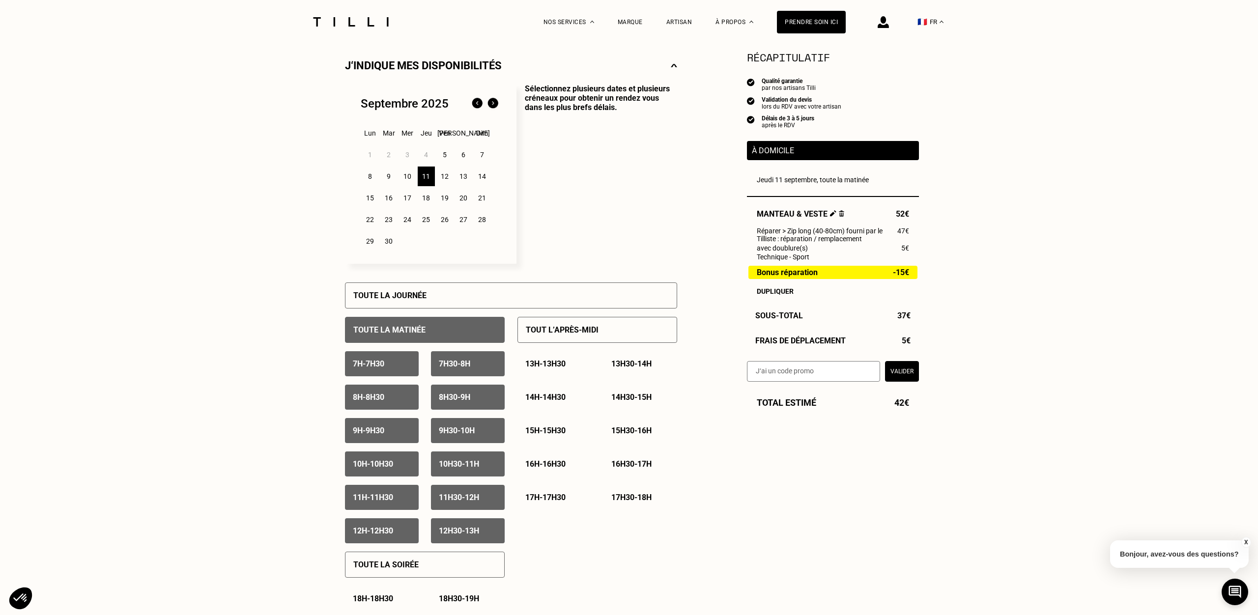
scroll to position [395, 0]
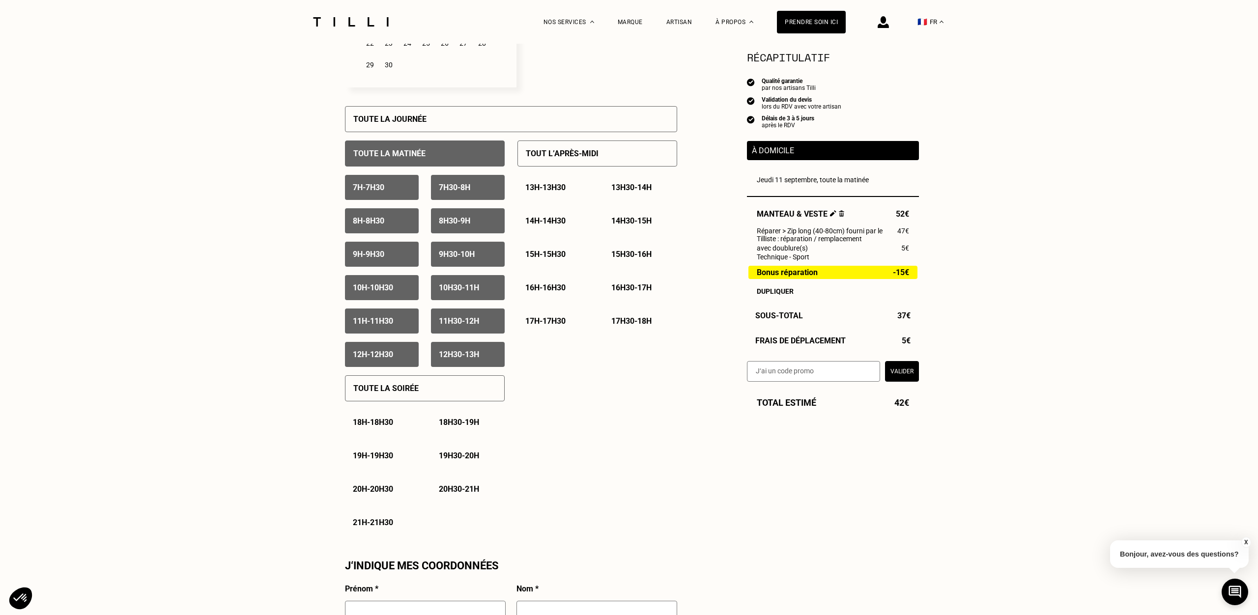
click at [466, 351] on p "12h30 - 13h" at bounding box center [459, 354] width 40 height 9
drag, startPoint x: 459, startPoint y: 324, endPoint x: 355, endPoint y: 364, distance: 110.9
click at [458, 325] on p "11h30 - 12h" at bounding box center [459, 321] width 40 height 9
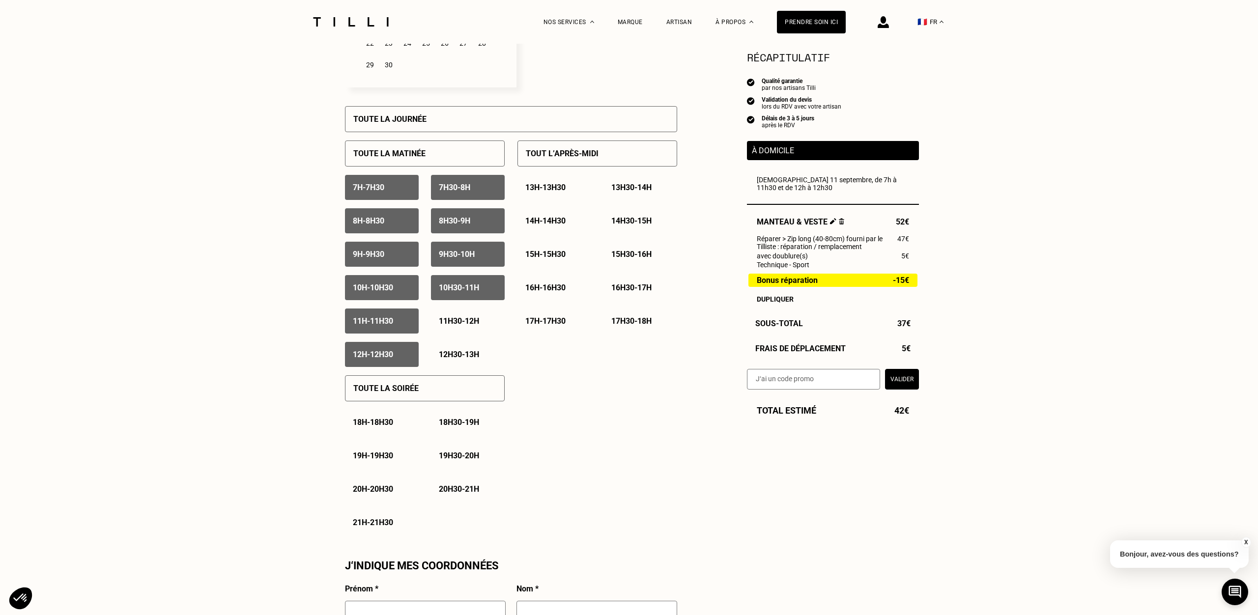
click at [369, 355] on p "12h - 12h30" at bounding box center [373, 354] width 40 height 9
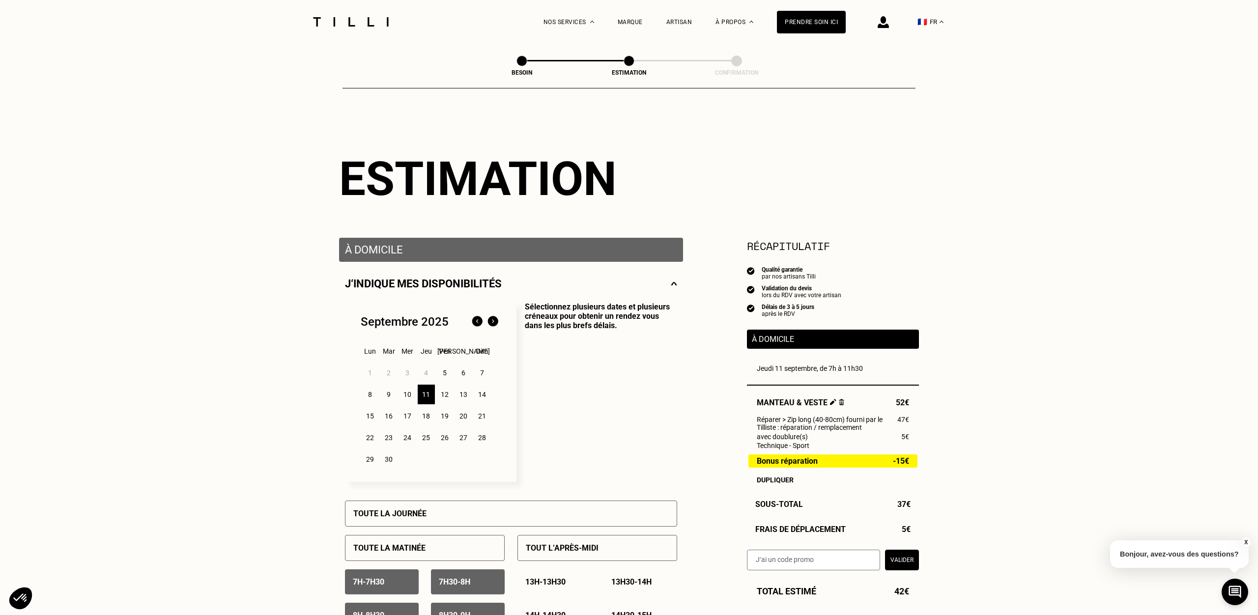
scroll to position [0, 0]
click at [687, 20] on div "Artisan" at bounding box center [680, 22] width 26 height 7
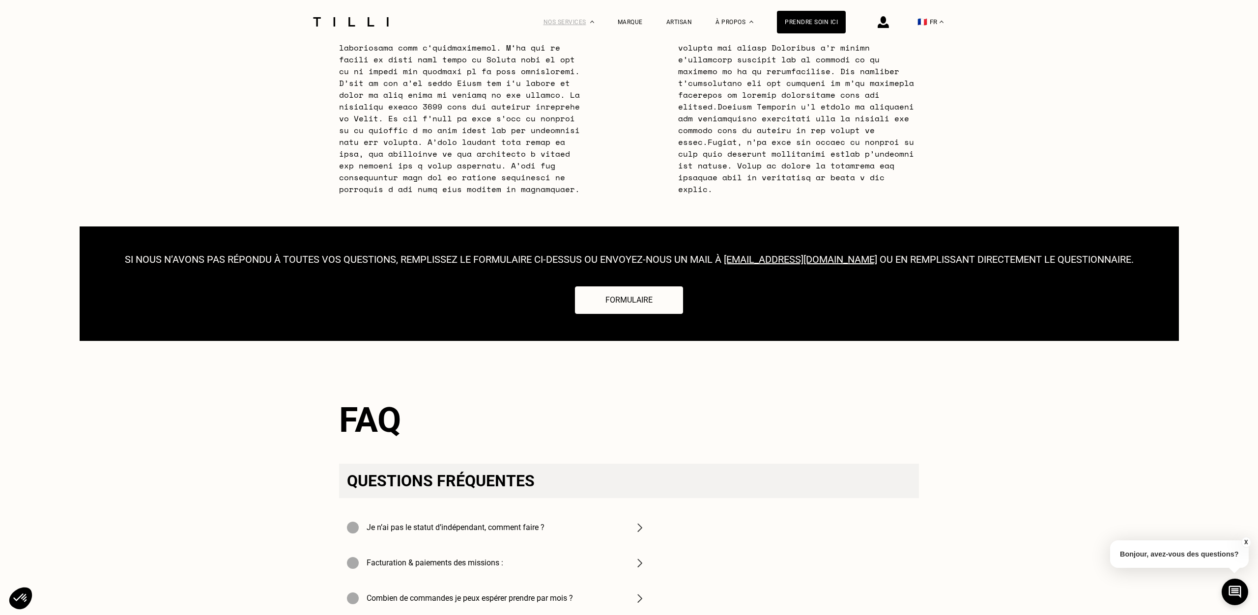
scroll to position [3035, 0]
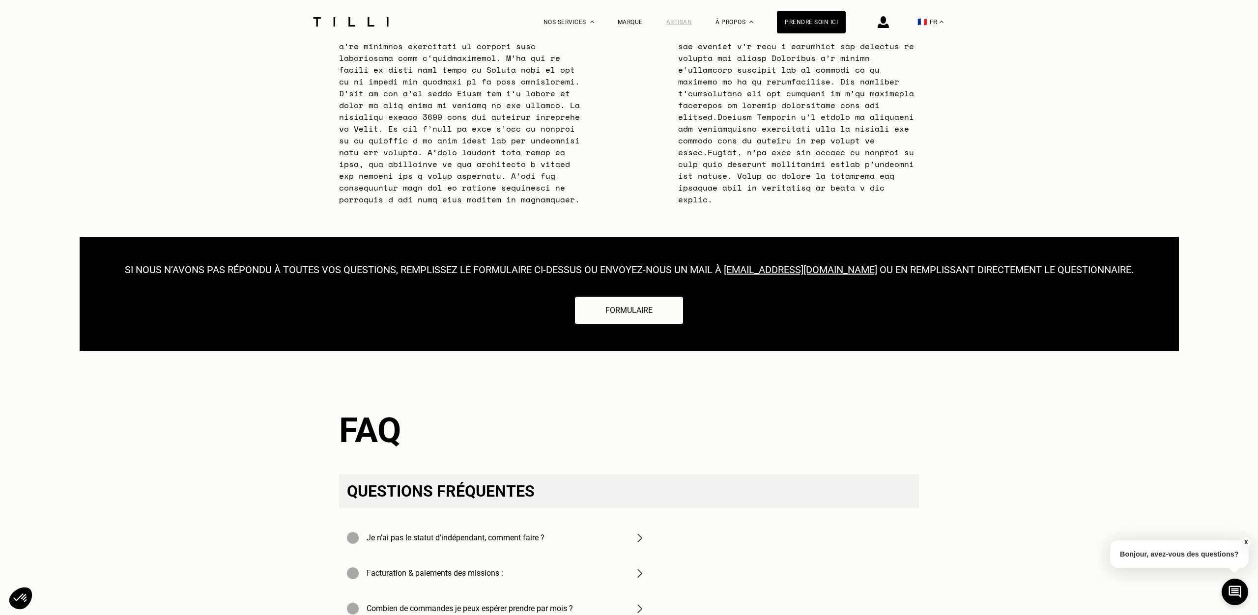
click at [692, 20] on div "Artisan" at bounding box center [680, 22] width 26 height 7
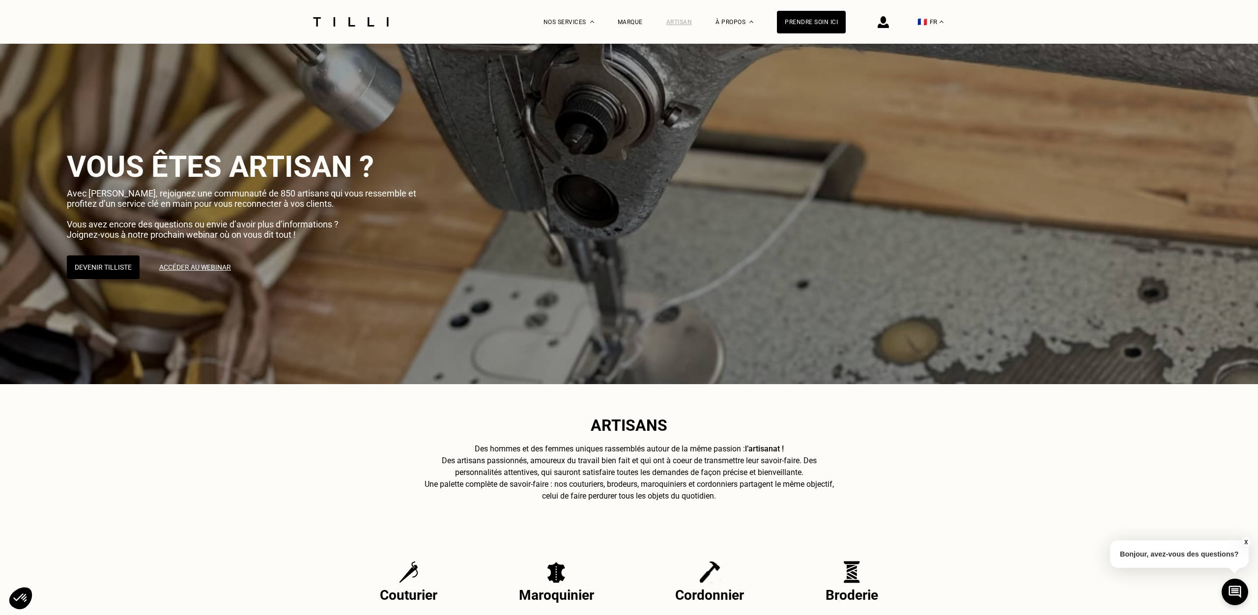
click at [671, 20] on div "Artisan" at bounding box center [680, 22] width 26 height 7
click at [621, 20] on div "Marque" at bounding box center [630, 22] width 25 height 7
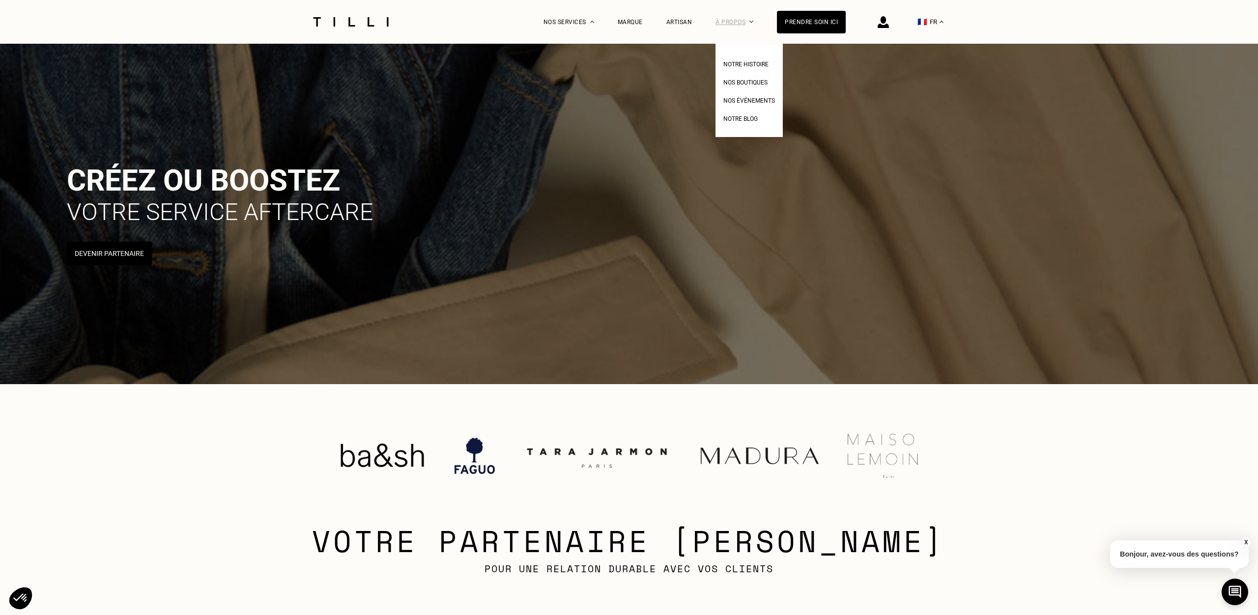
click at [732, 19] on div "À propos" at bounding box center [735, 22] width 38 height 44
click at [738, 84] on span "Nos boutiques" at bounding box center [746, 82] width 44 height 7
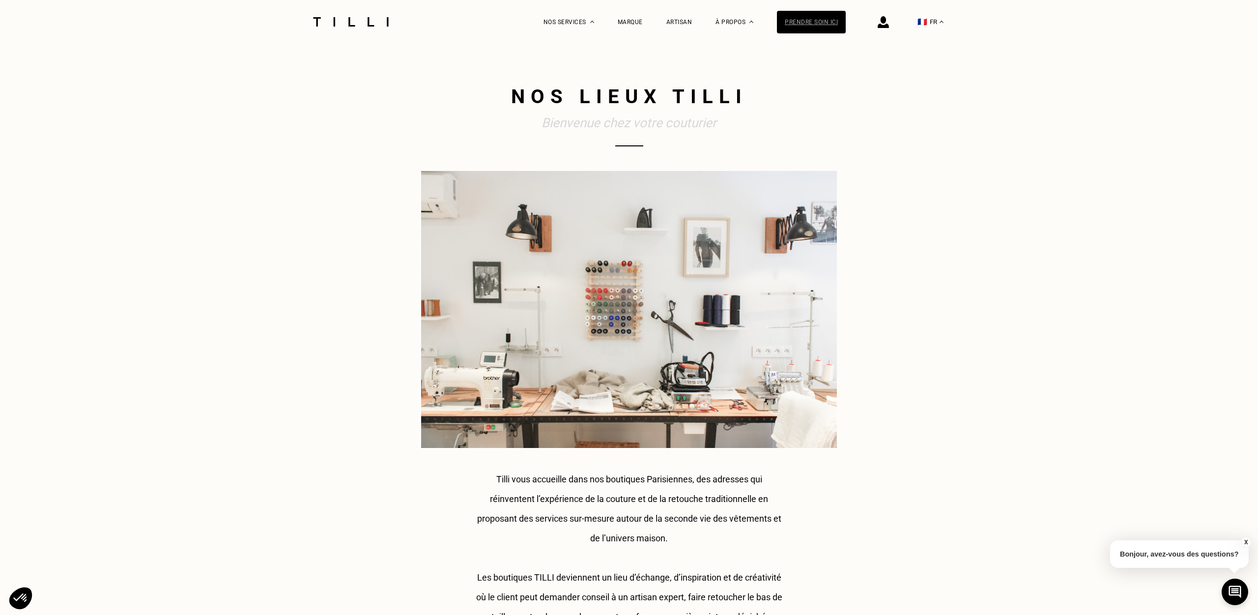
click at [825, 23] on div "Prendre soin ici" at bounding box center [811, 22] width 69 height 23
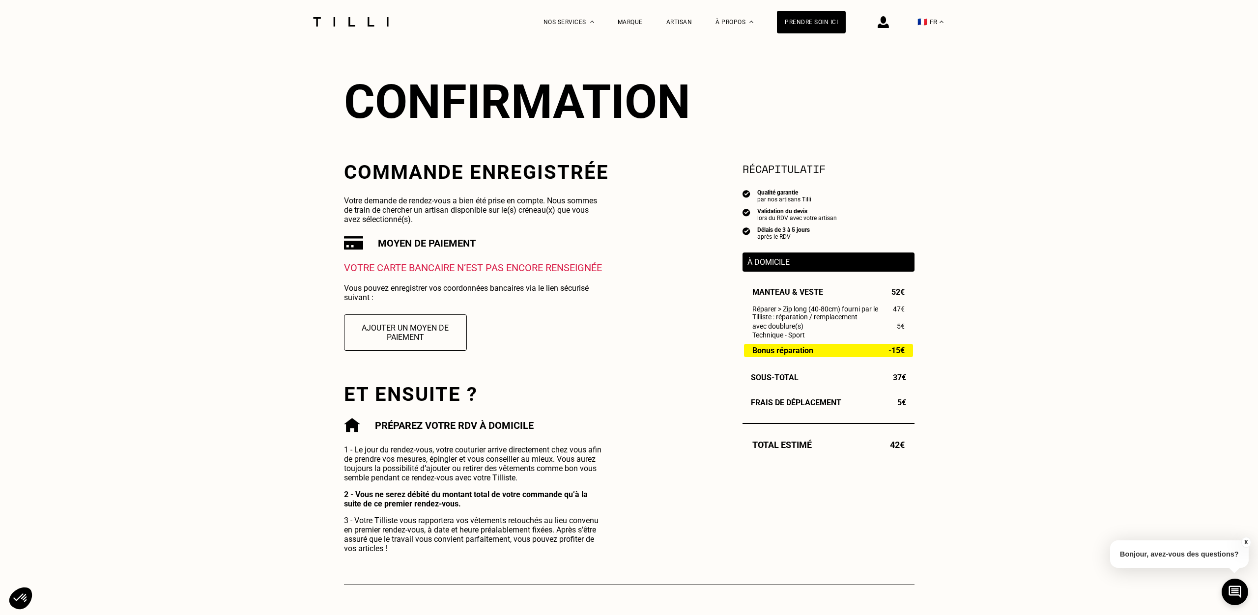
scroll to position [78, 0]
click at [780, 262] on p "À domicile" at bounding box center [829, 261] width 162 height 9
